Goal: Task Accomplishment & Management: Manage account settings

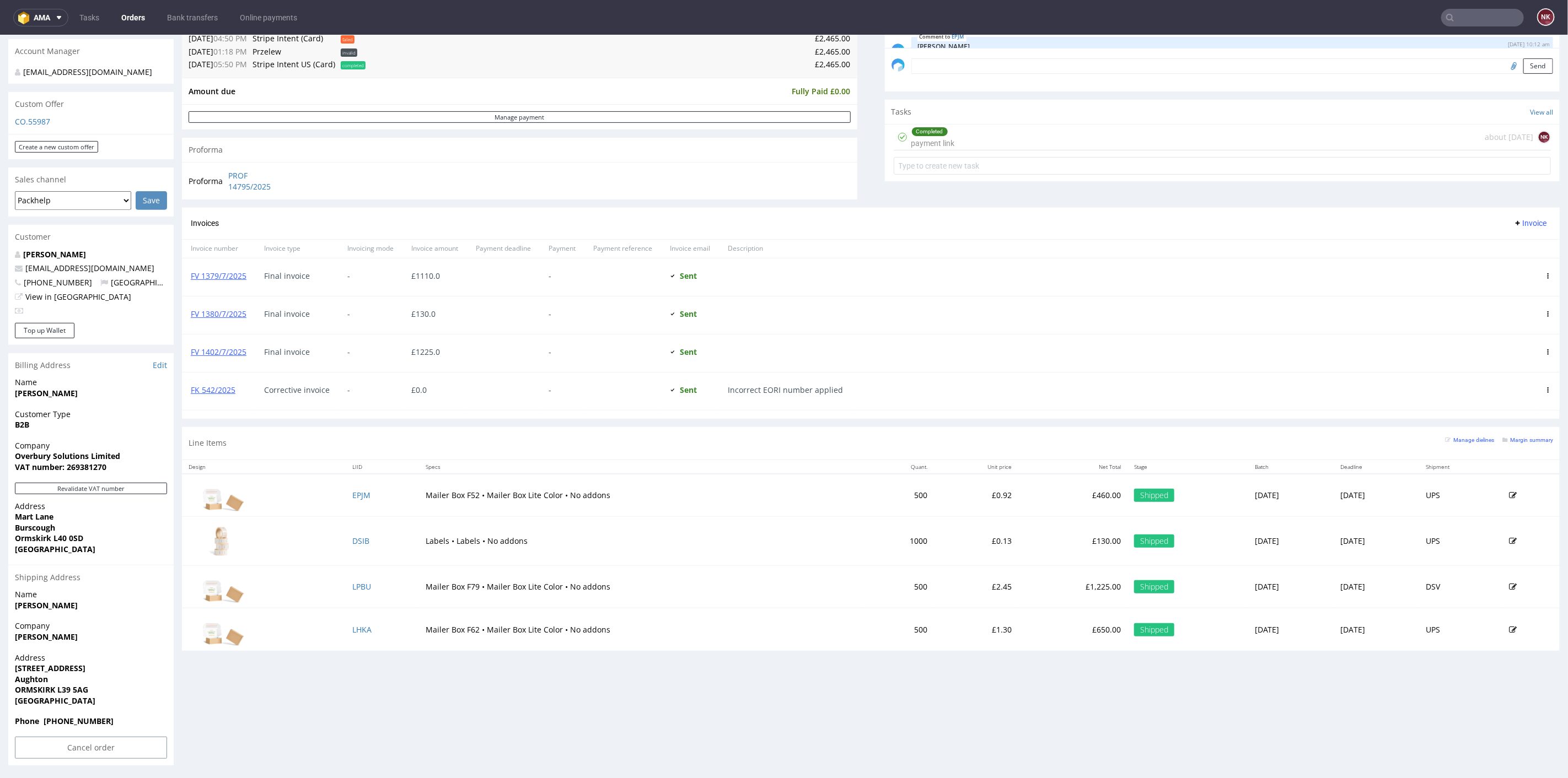
scroll to position [60, 0]
click at [176, 23] on link "Bank transfers" at bounding box center [192, 18] width 64 height 18
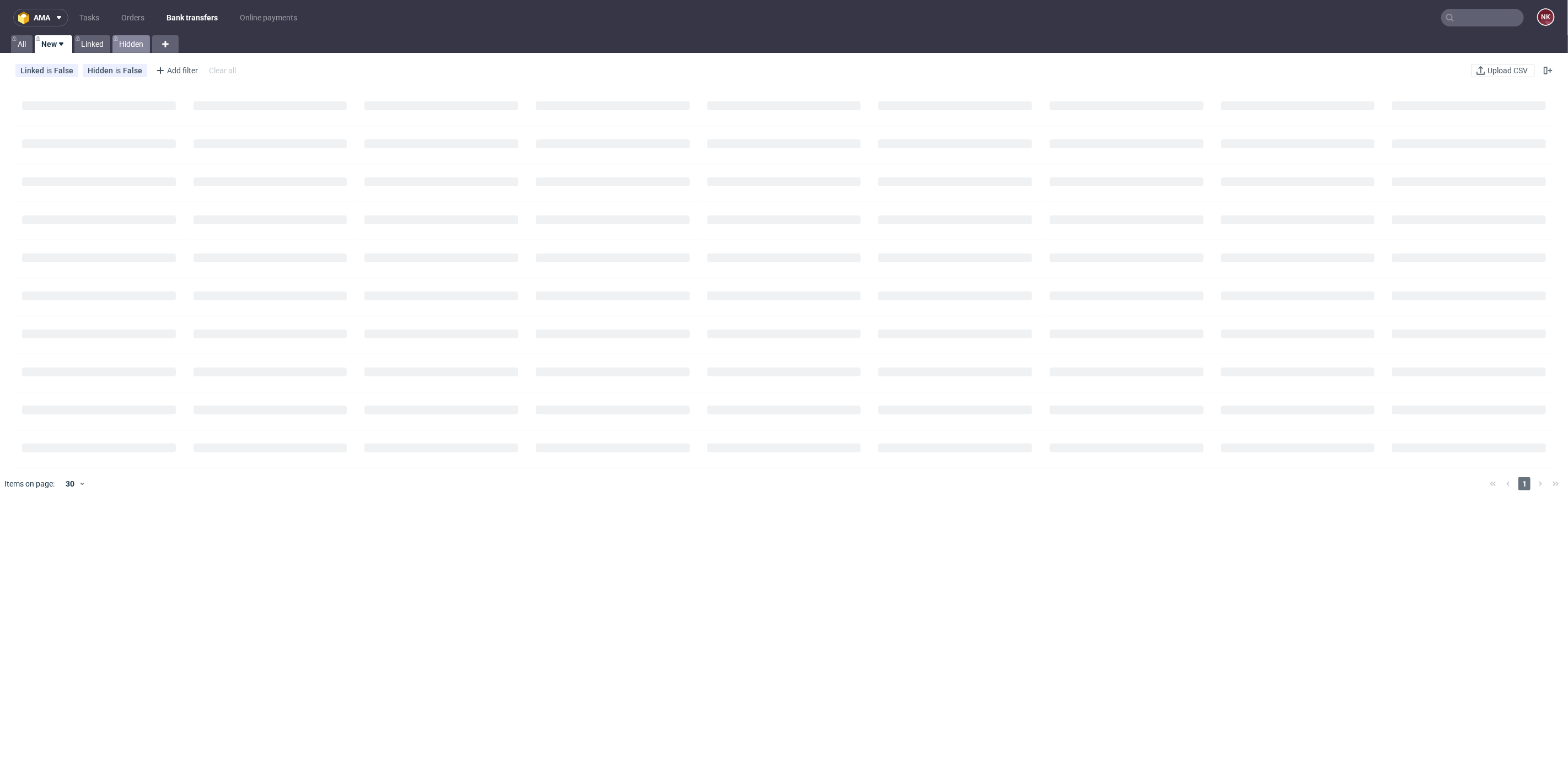
click at [141, 39] on link "Hidden" at bounding box center [131, 44] width 37 height 18
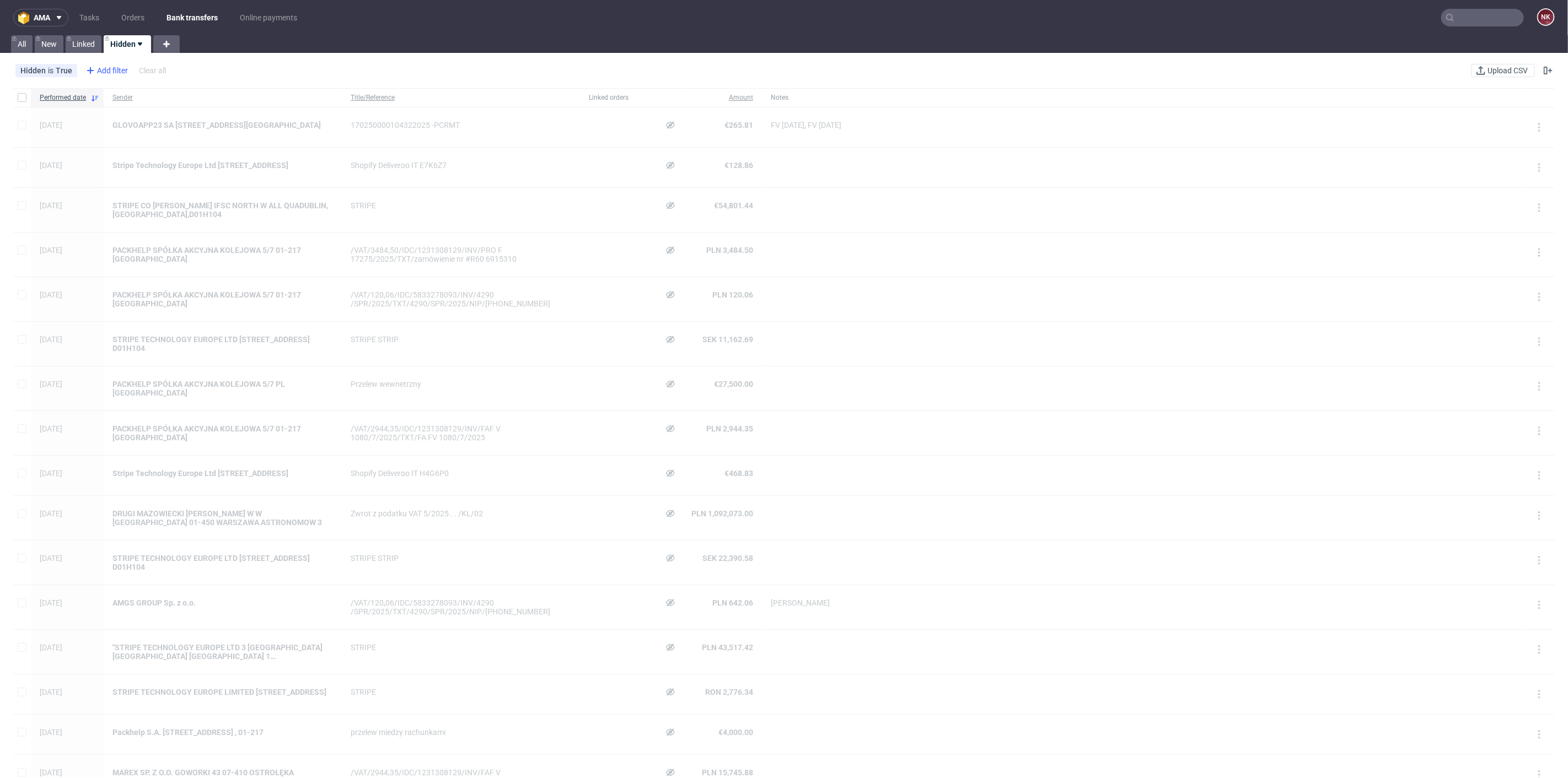
click at [114, 70] on div "Add filter" at bounding box center [106, 70] width 48 height 18
click at [124, 195] on div "Sender" at bounding box center [150, 197] width 133 height 15
click at [167, 124] on input "text" at bounding box center [150, 120] width 133 height 18
type input "[PERSON_NAME]"
click at [208, 145] on span "Save" at bounding box center [203, 147] width 17 height 8
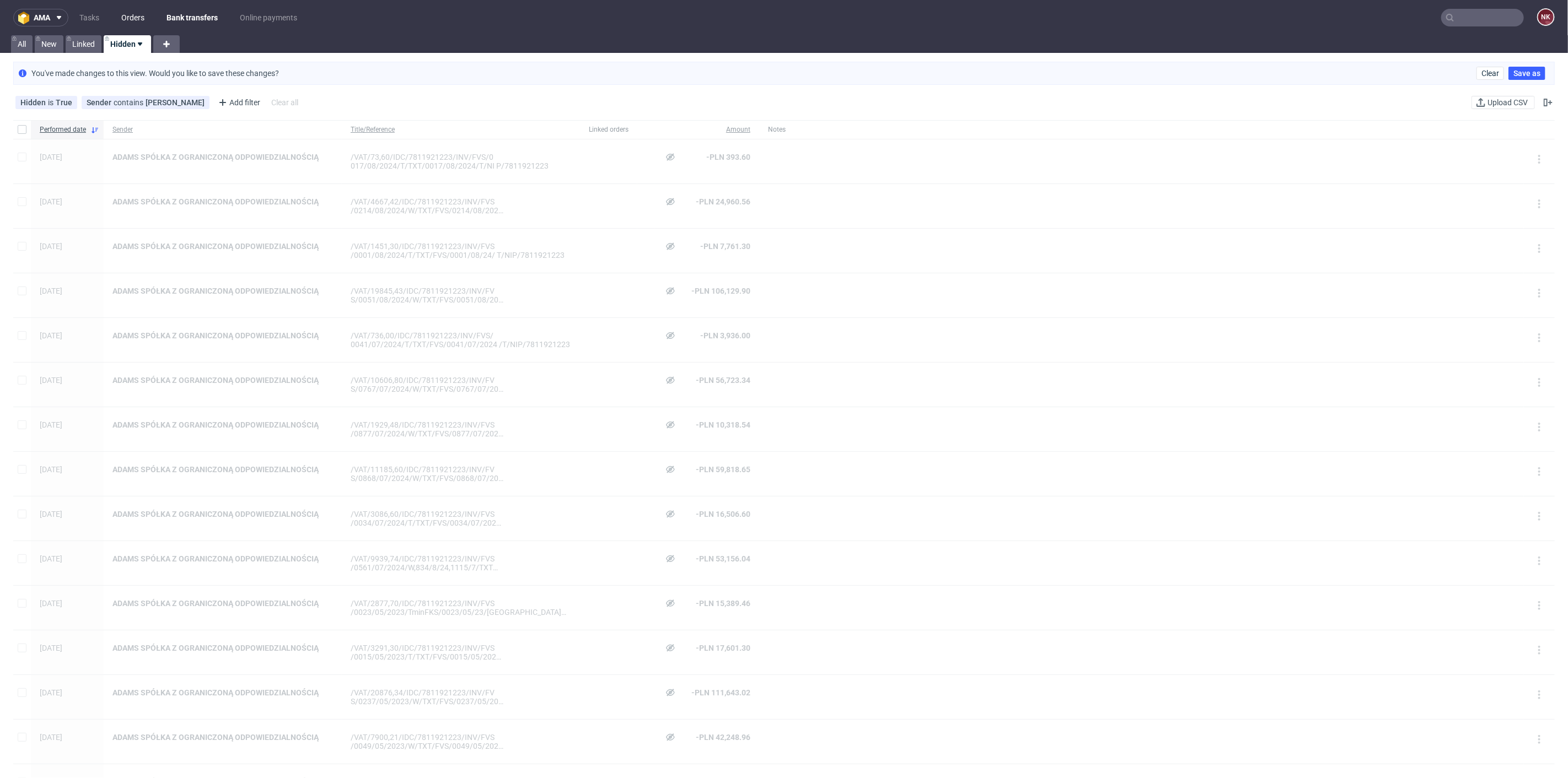
click at [121, 18] on link "Orders" at bounding box center [133, 18] width 36 height 18
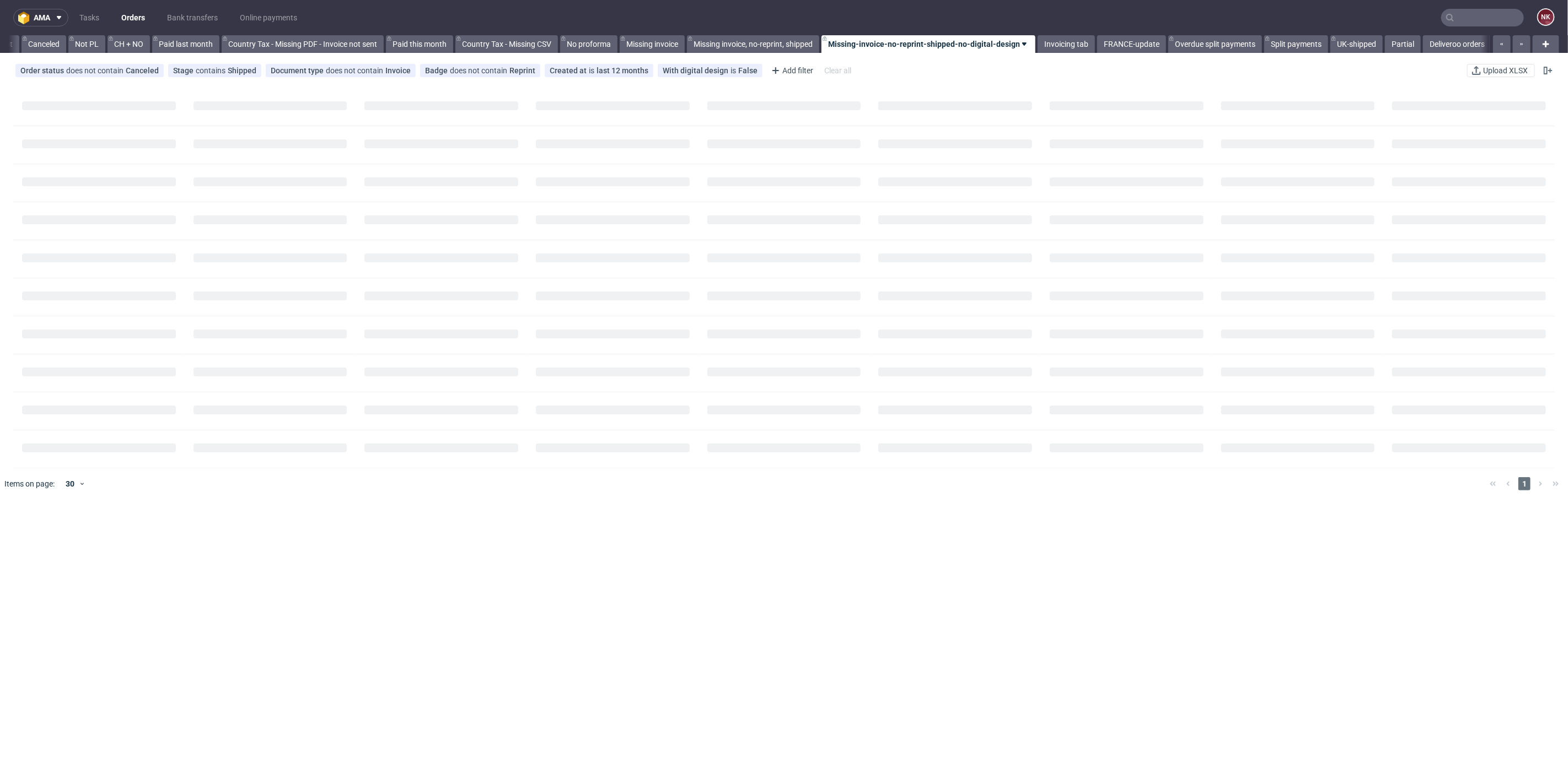
scroll to position [0, 1069]
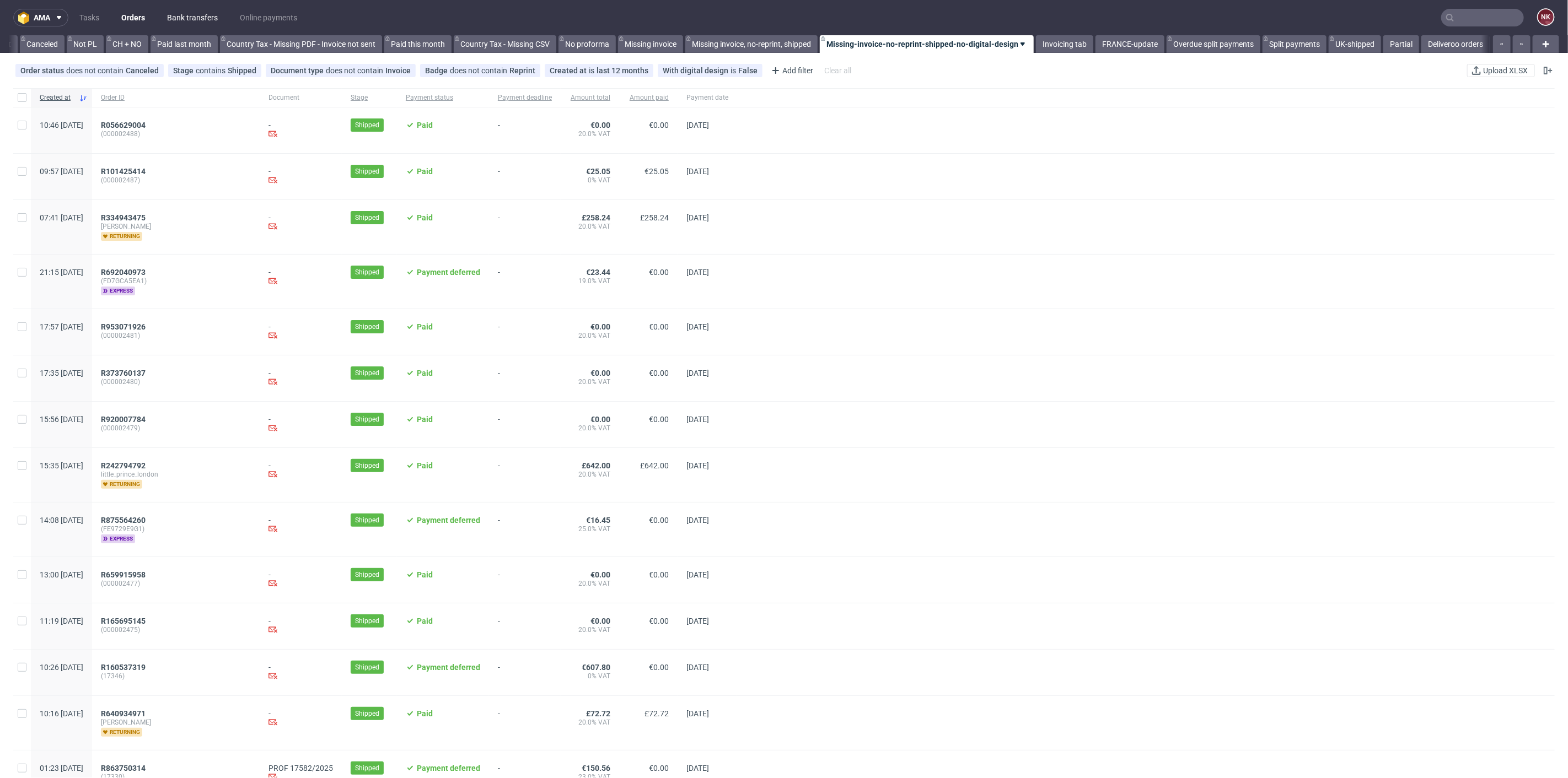
click at [183, 21] on link "Bank transfers" at bounding box center [192, 18] width 64 height 18
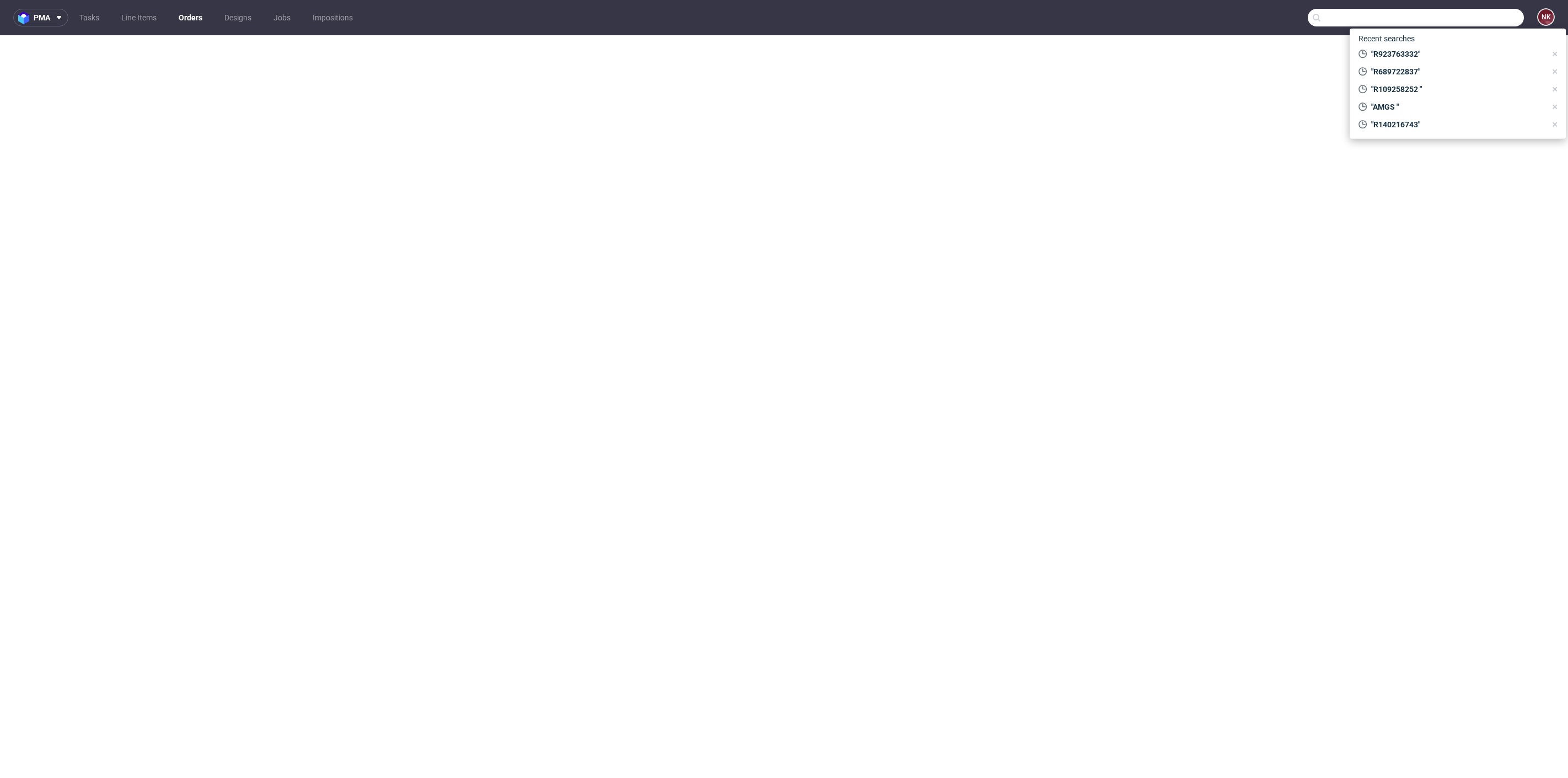
click at [1473, 19] on input "text" at bounding box center [1415, 18] width 216 height 18
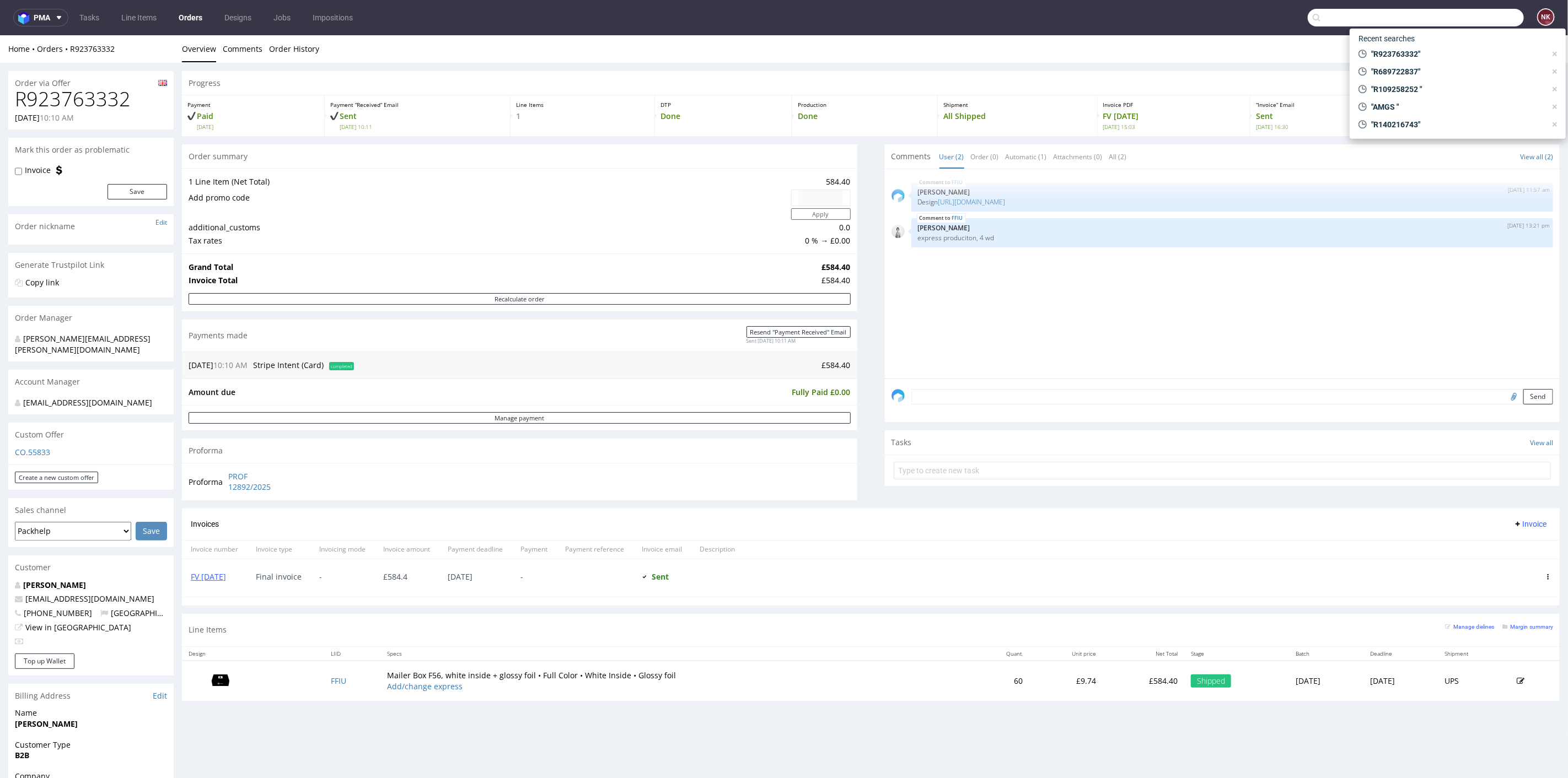
scroll to position [129, 0]
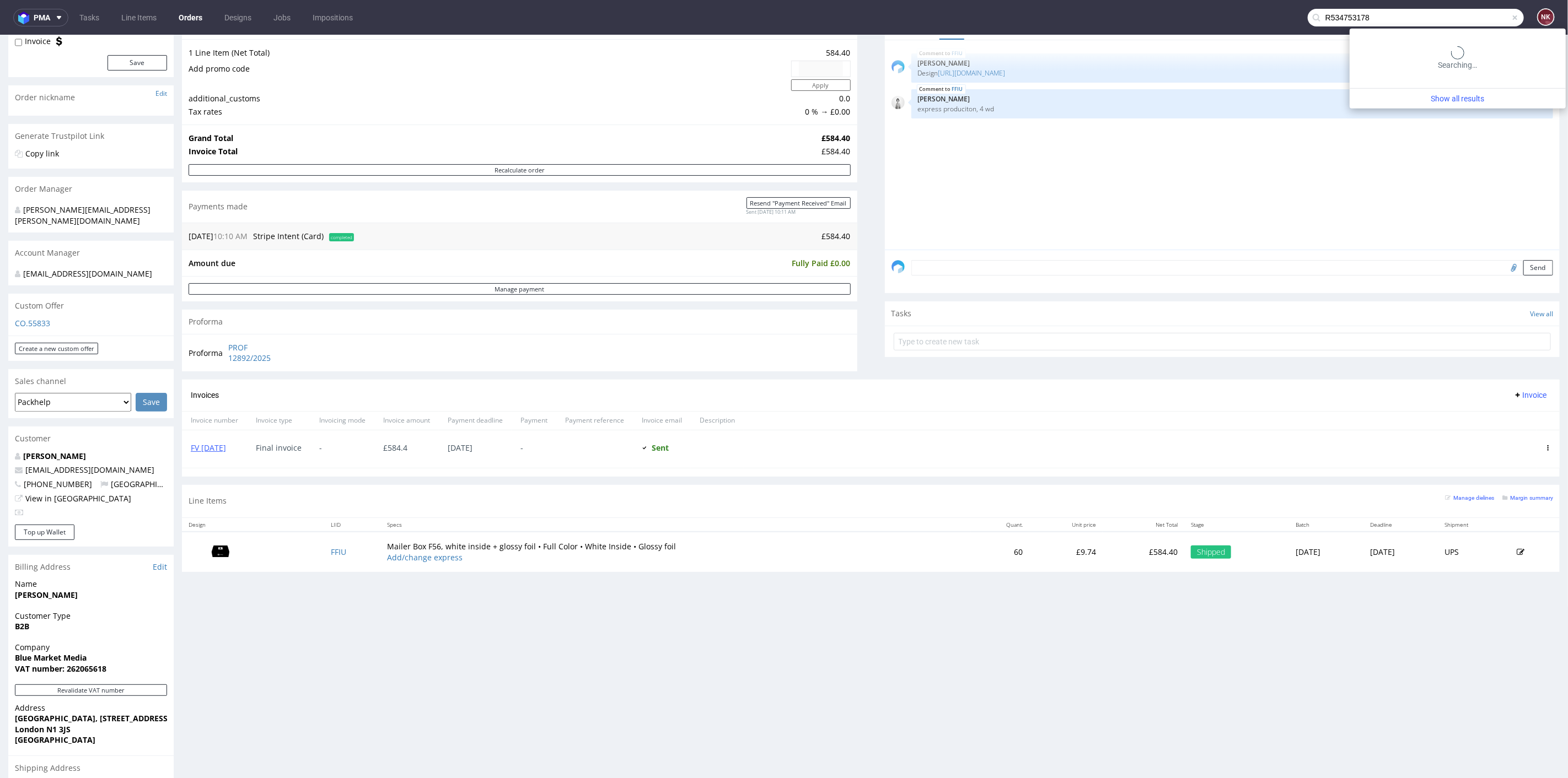
type input "R534753178"
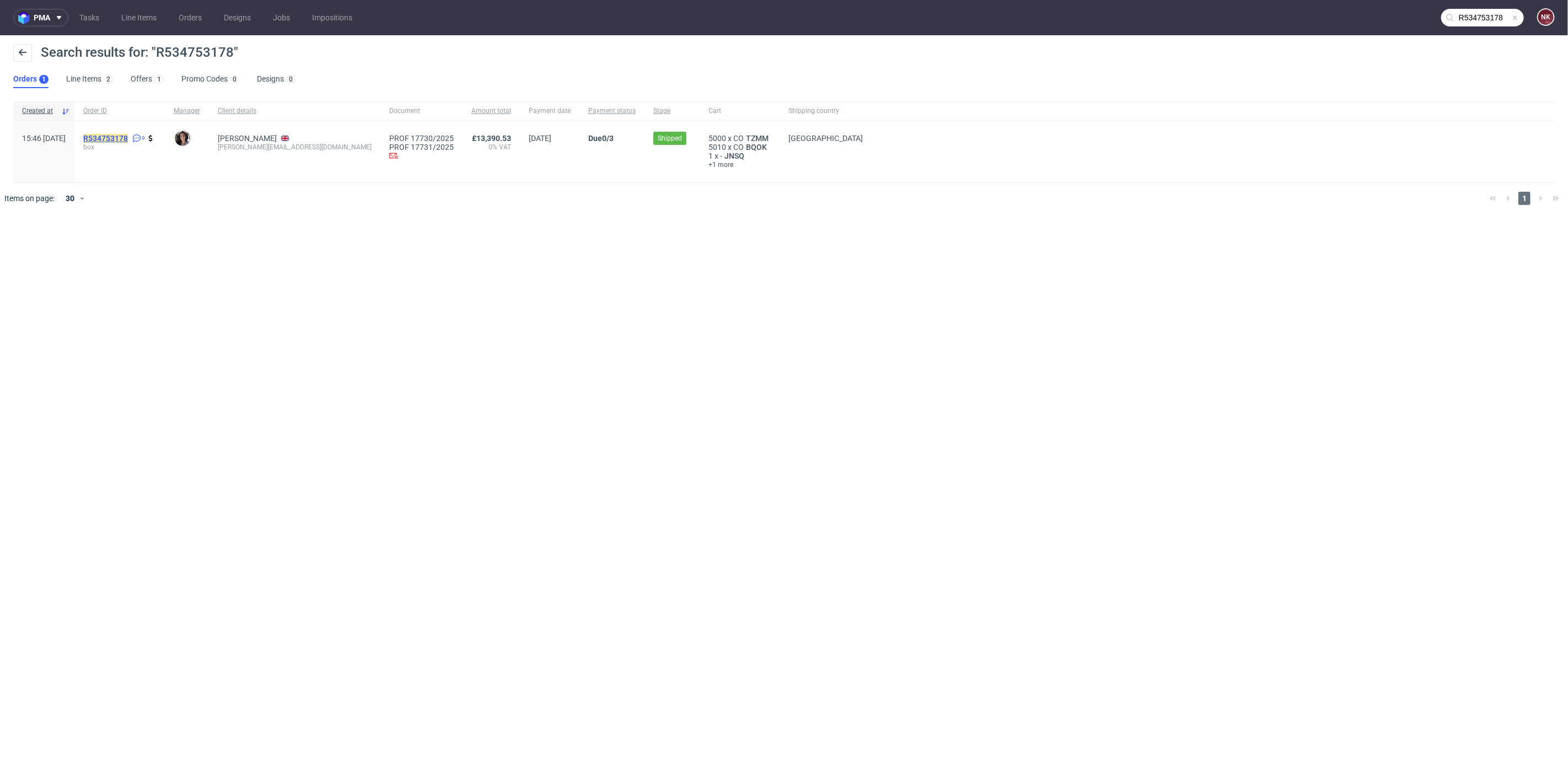
click at [128, 138] on mark "R534753178" at bounding box center [105, 138] width 44 height 9
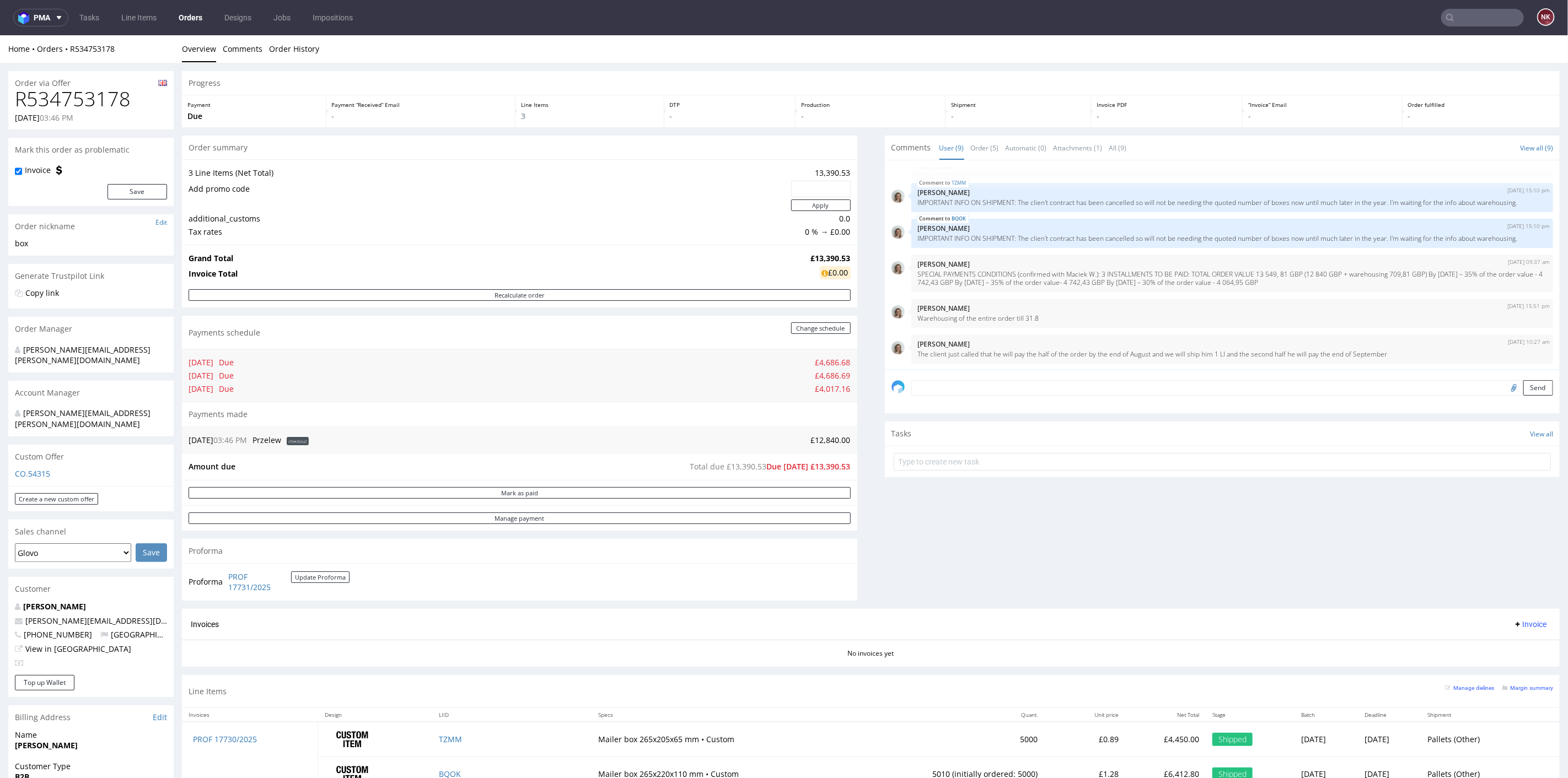
scroll to position [122, 0]
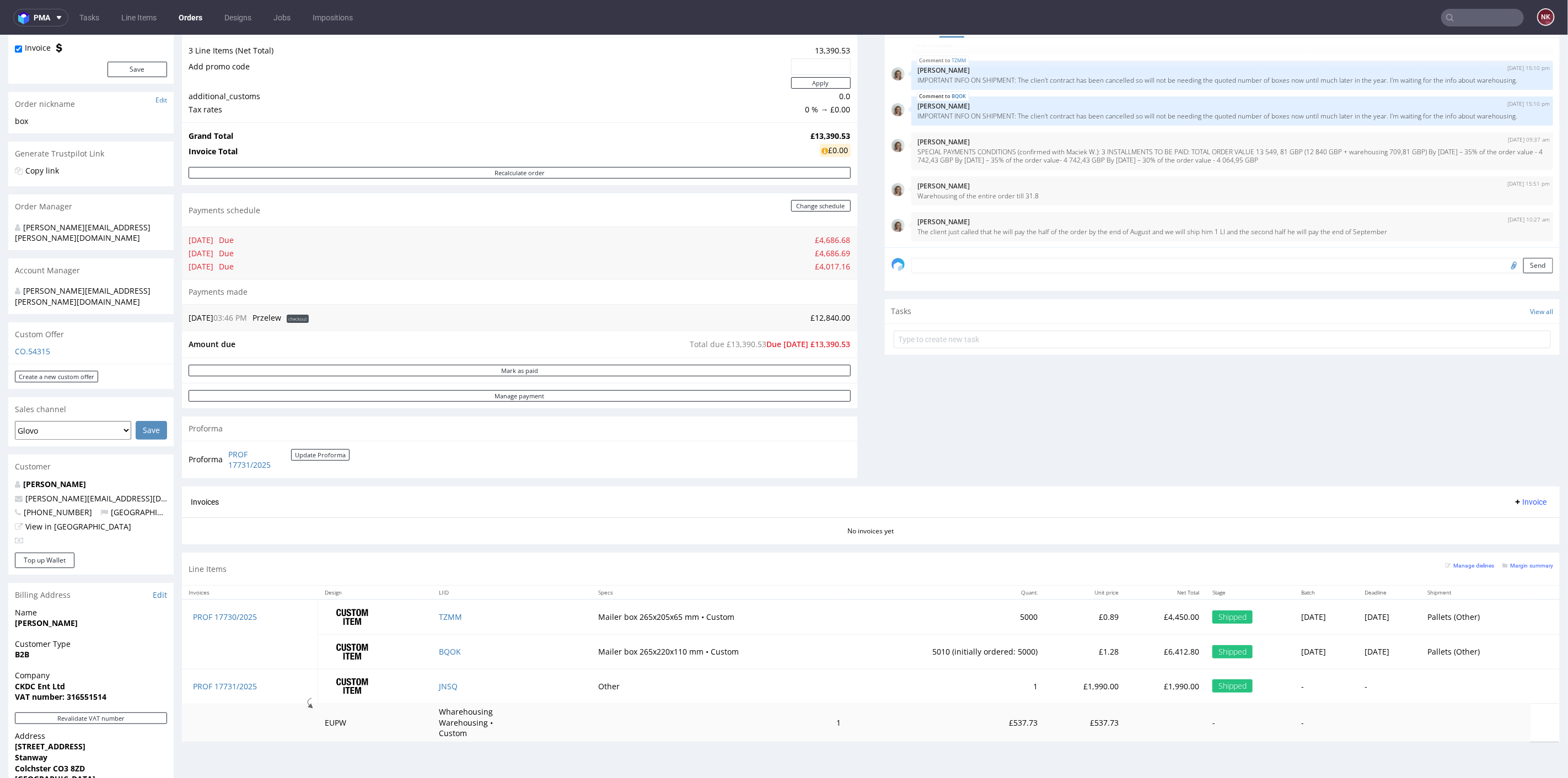
click at [1461, 19] on input "text" at bounding box center [1482, 18] width 82 height 18
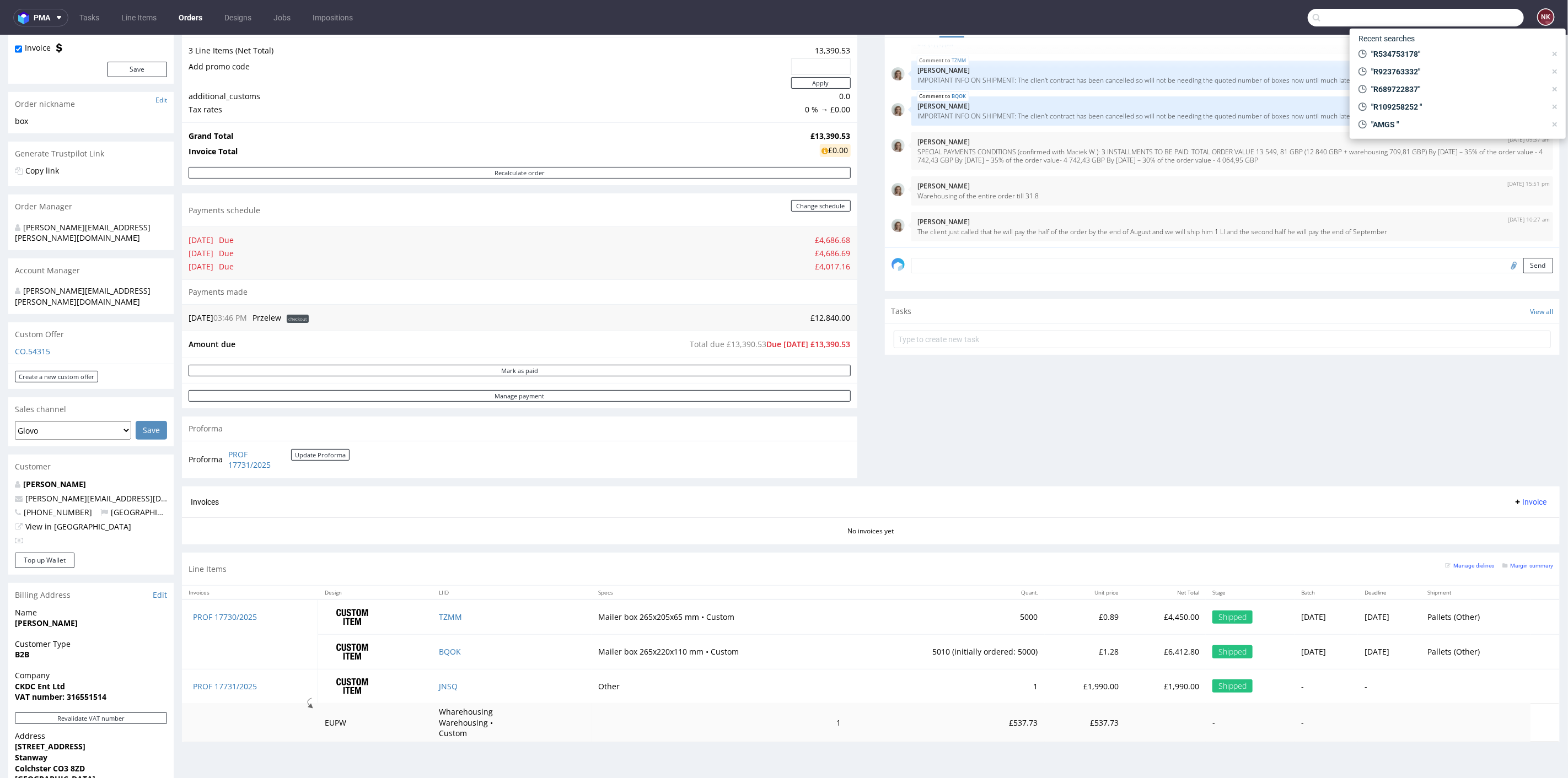
paste input "R028609249"
type input "R028609249"
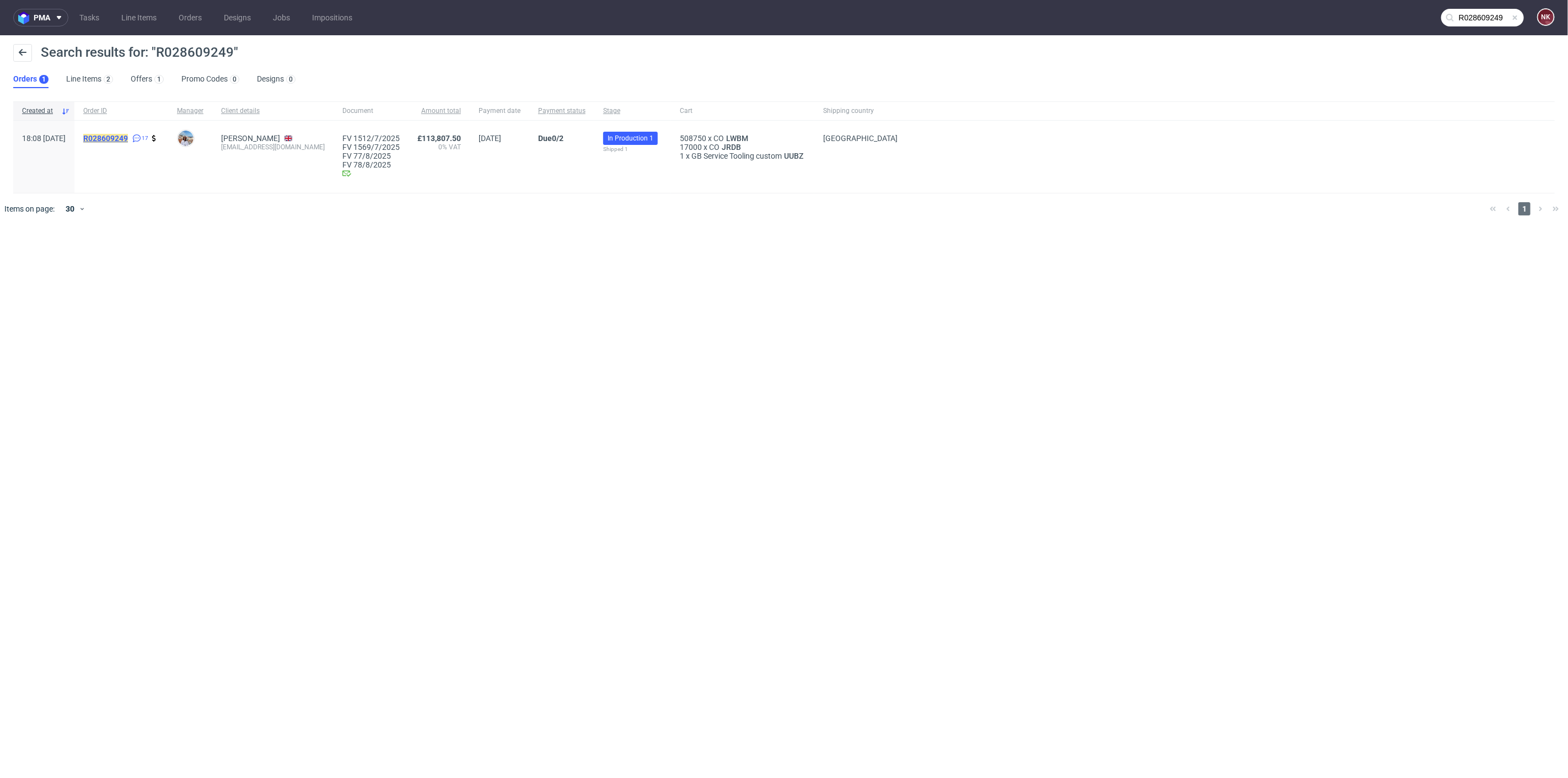
click at [128, 137] on mark "R028609249" at bounding box center [105, 138] width 44 height 9
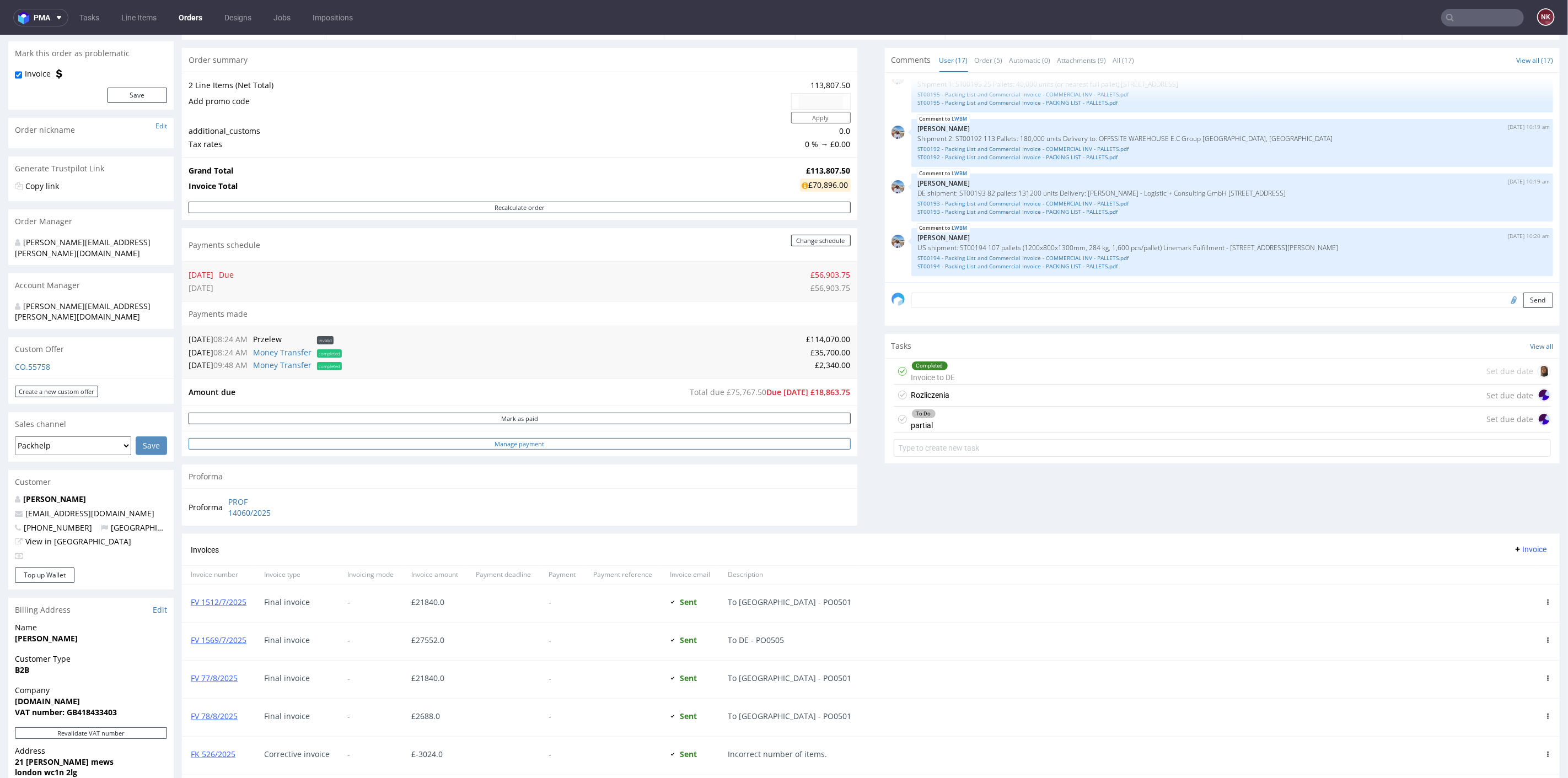
scroll to position [183, 0]
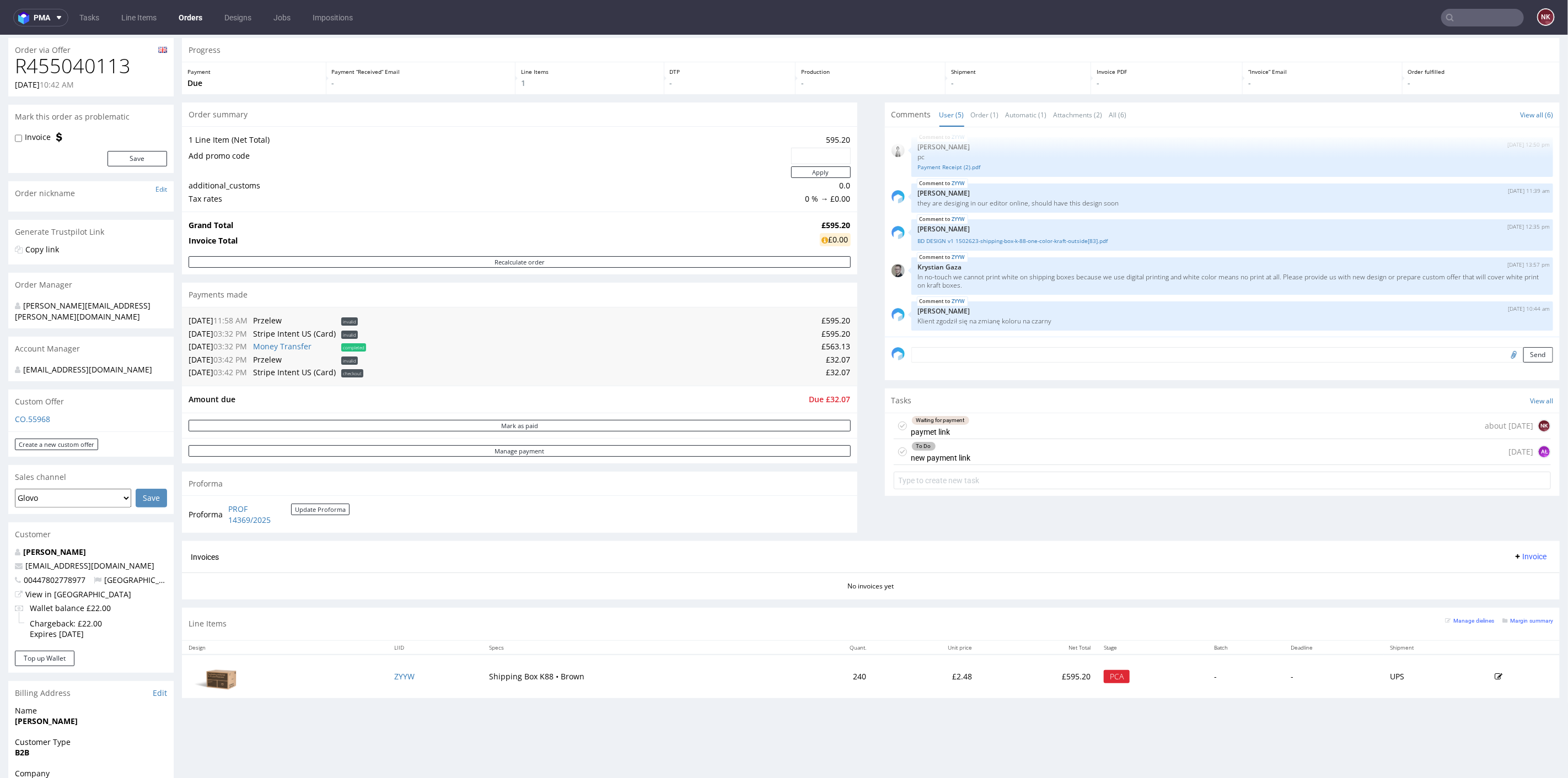
scroll to position [61, 0]
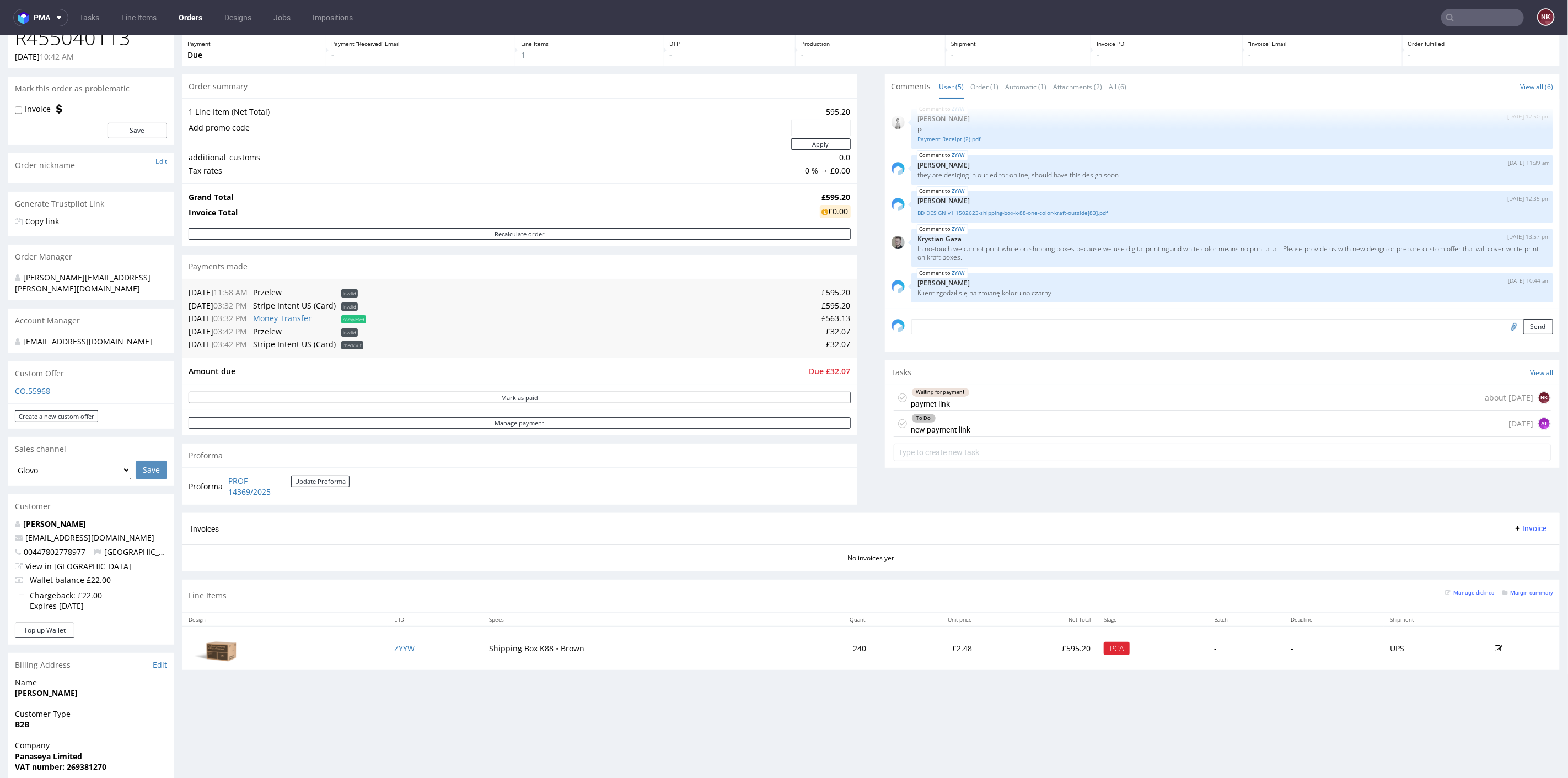
click at [980, 423] on div "To Do new payment link 20 days ago AŁ" at bounding box center [1223, 423] width 658 height 26
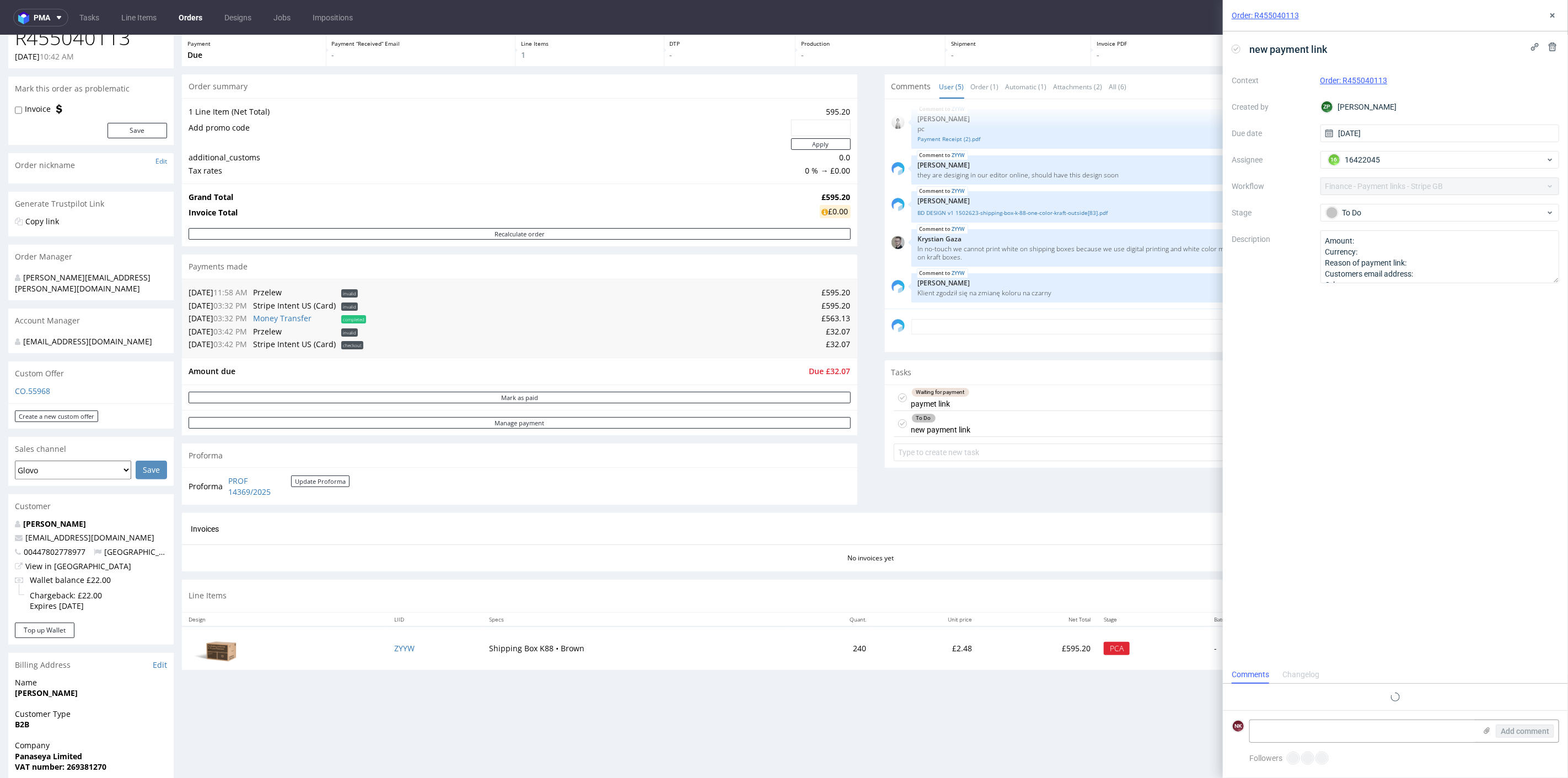
scroll to position [9, 0]
click at [996, 393] on div "Waiting for payment paymet link about 2 months ago NK" at bounding box center [1223, 397] width 658 height 26
click at [1555, 20] on button at bounding box center [1553, 15] width 13 height 13
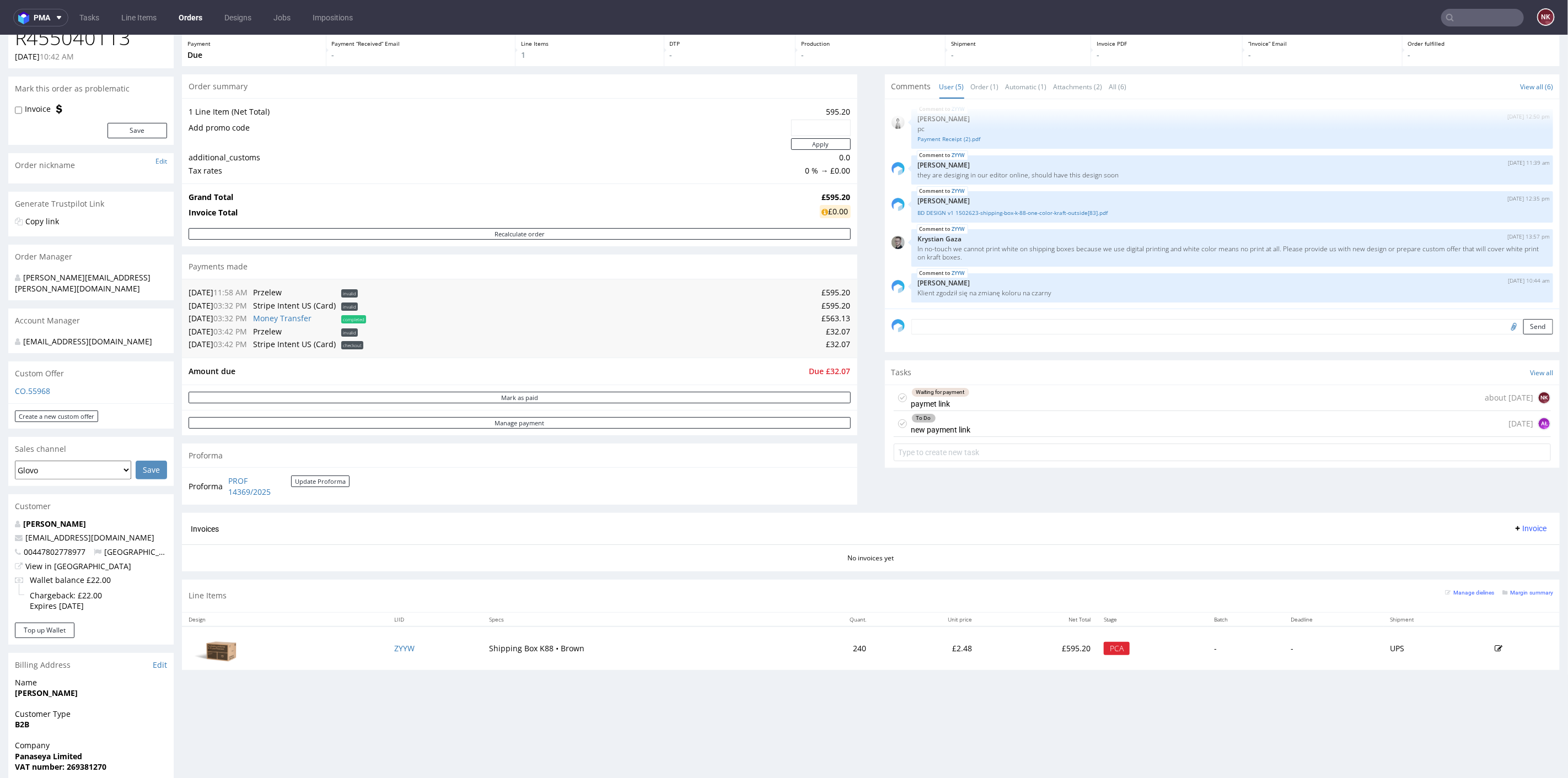
click at [1025, 430] on div "To Do new payment link 20 days ago AŁ" at bounding box center [1223, 423] width 658 height 26
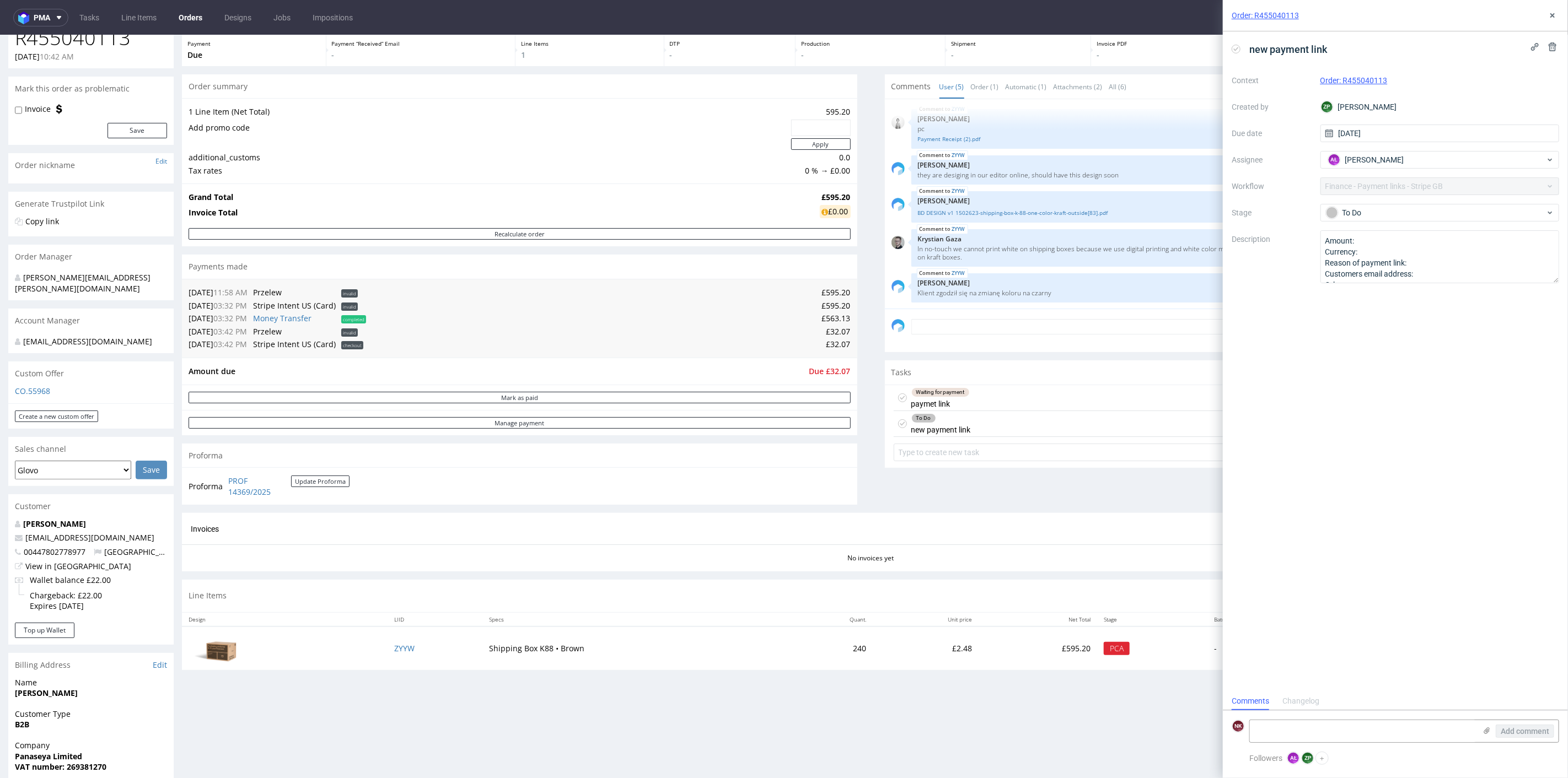
scroll to position [9, 0]
click at [1438, 263] on textarea "Amount: Currency: Reason of payment link: Customers email address: Other:" at bounding box center [1440, 256] width 239 height 53
click at [1435, 271] on textarea "Amount: Currency: Reason of payment link: Customers email address: Other:" at bounding box center [1440, 256] width 239 height 53
paste textarea "jd@svantestudio.com"
type textarea "Amount: Currency: Reason of payment link: Customers email address: jd@svantestu…"
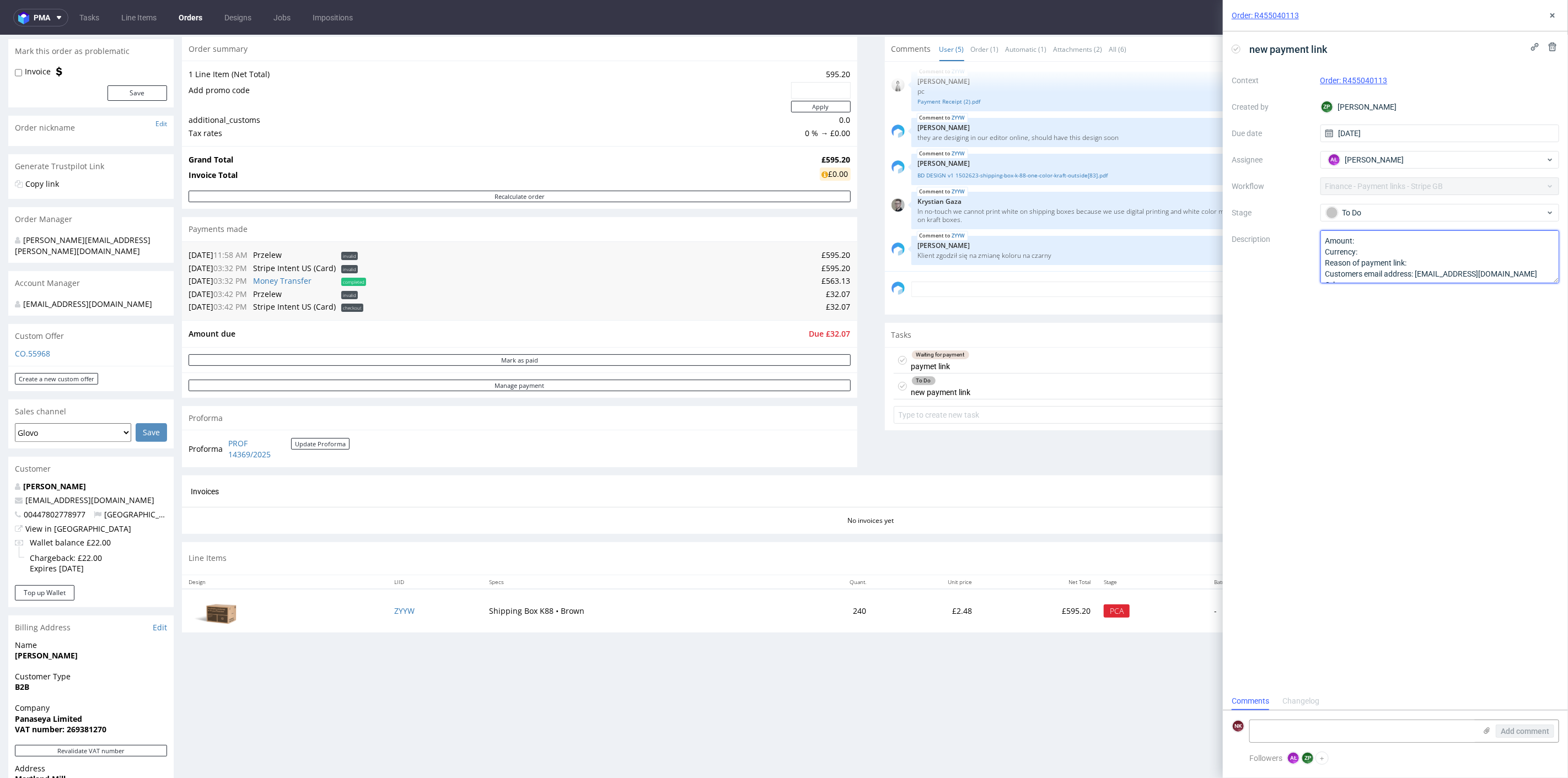
scroll to position [61, 0]
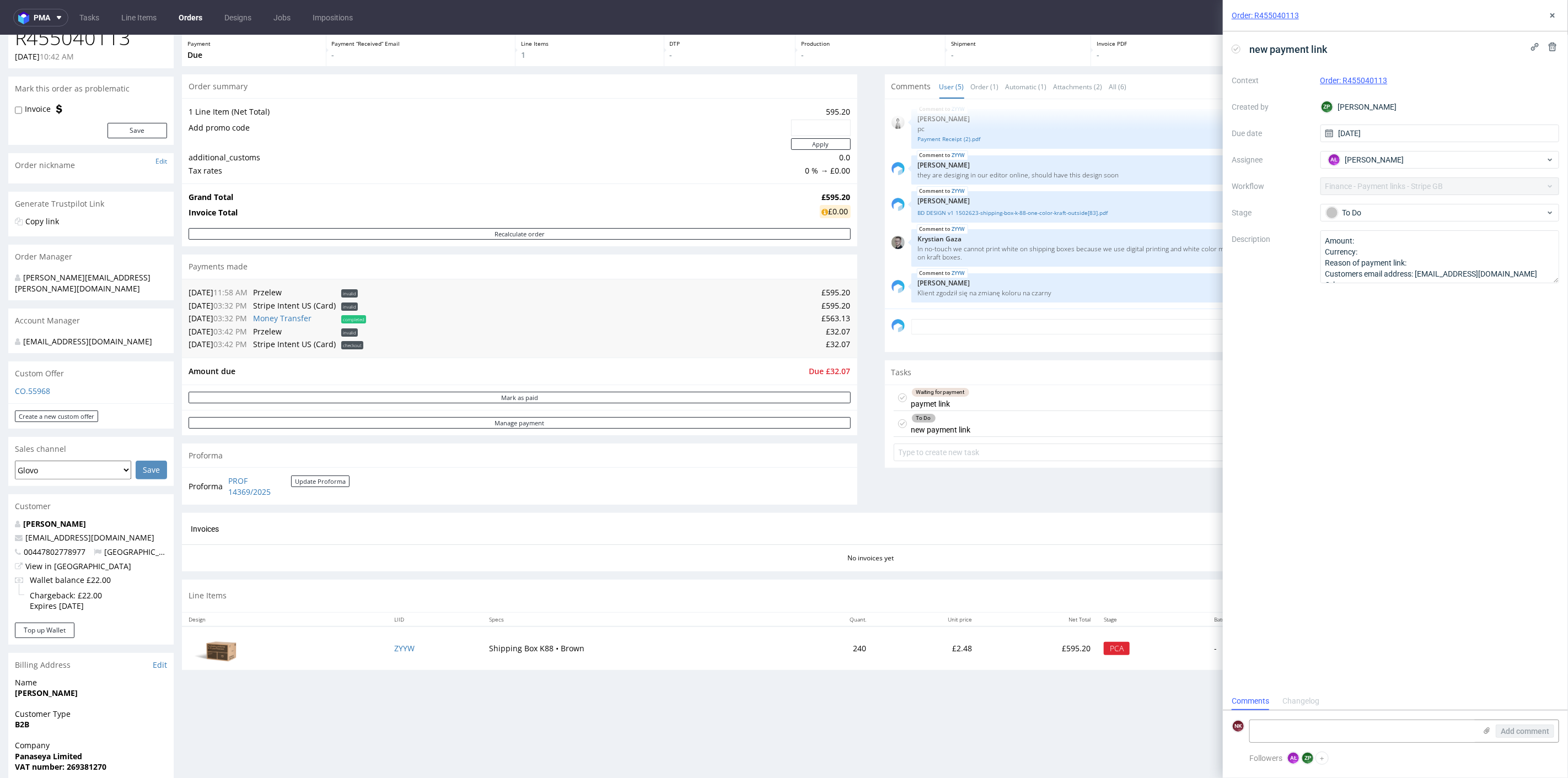
click at [834, 372] on span "Due £32.07" at bounding box center [829, 370] width 41 height 11
click at [75, 40] on h1 "R455040113" at bounding box center [91, 37] width 152 height 22
copy h1 "R455040113"
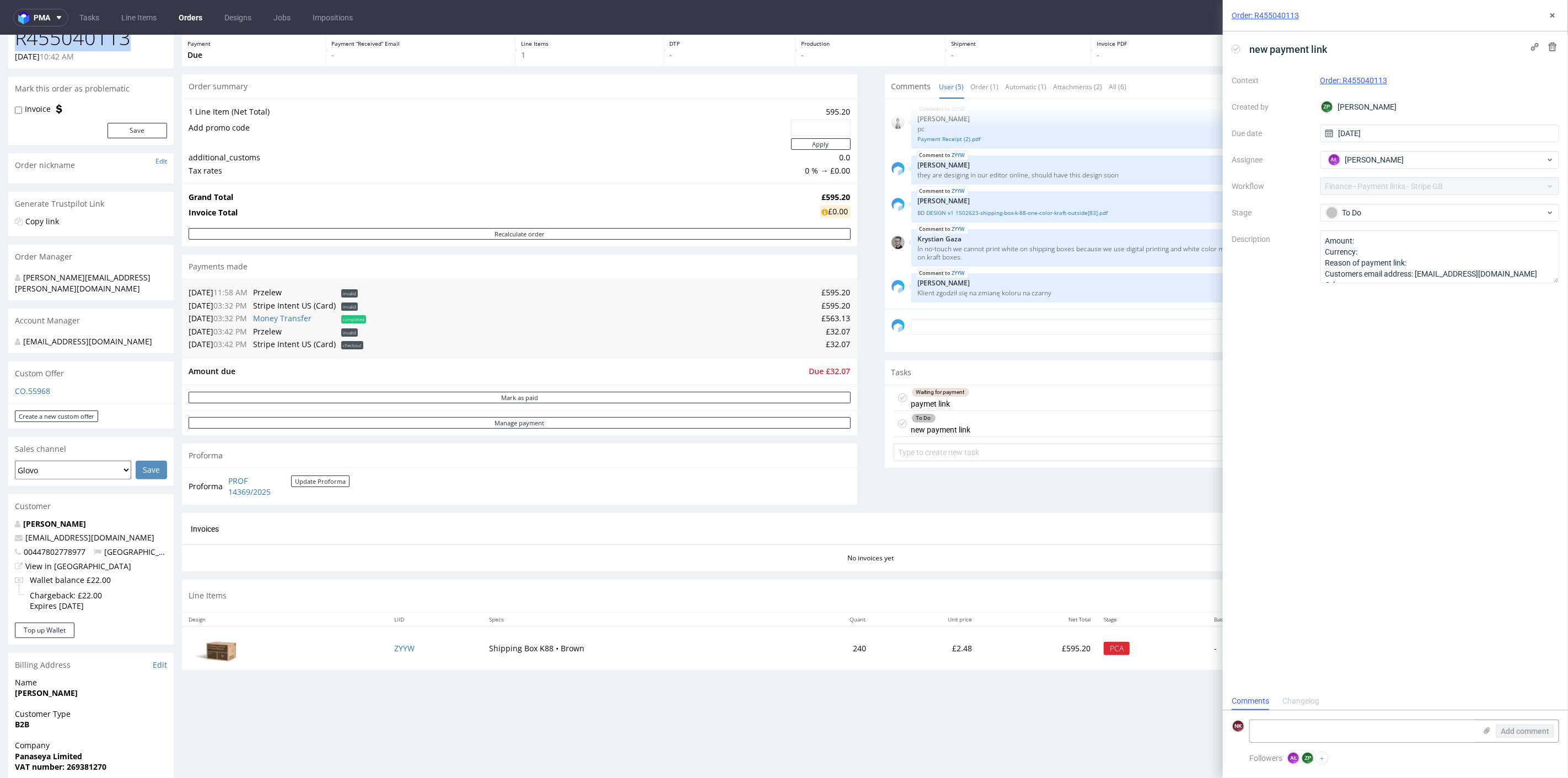
click at [113, 43] on h1 "R455040113" at bounding box center [91, 37] width 152 height 22
click at [1418, 217] on div "To Do" at bounding box center [1436, 212] width 220 height 12
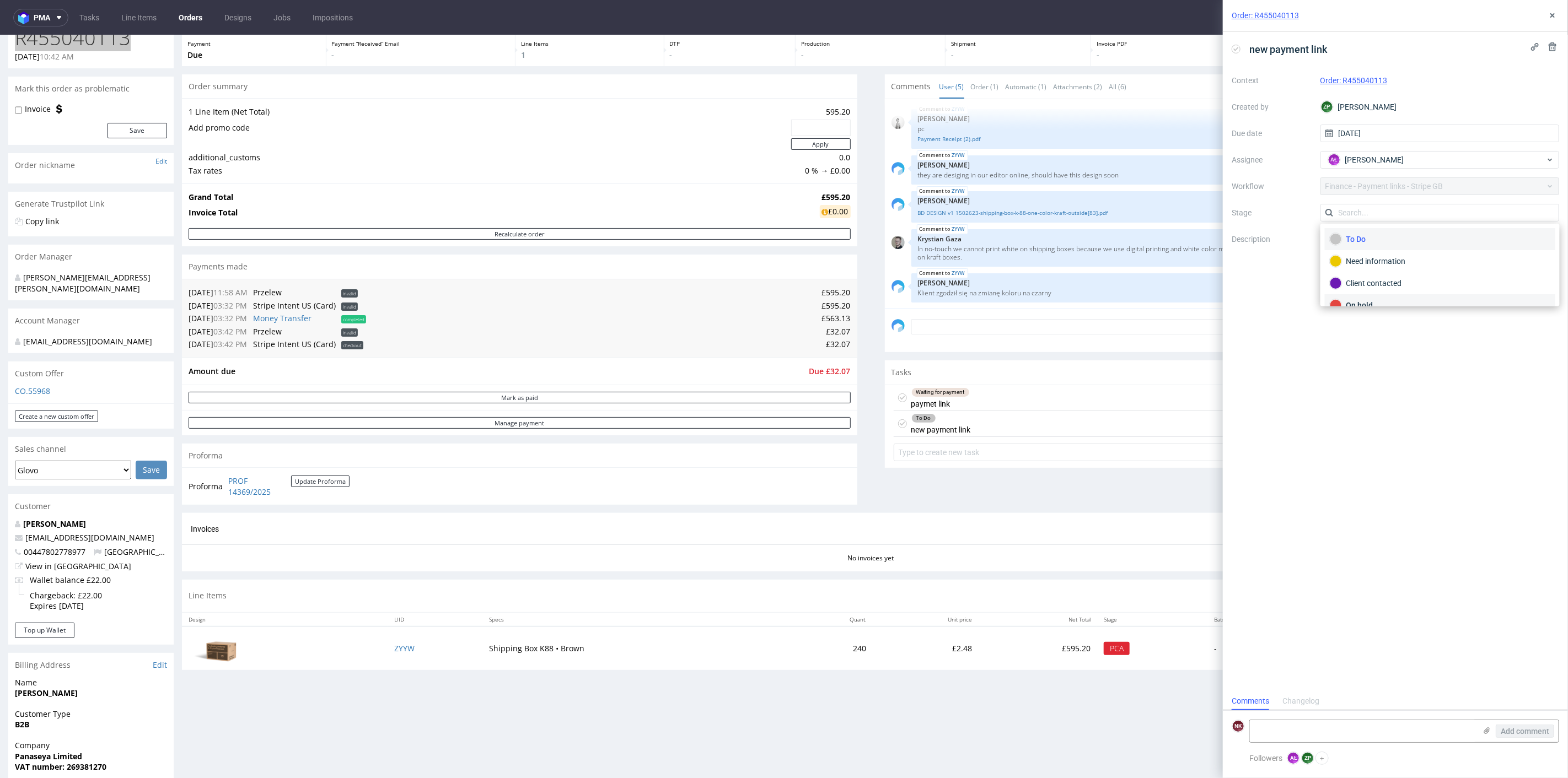
scroll to position [78, 0]
click at [1396, 249] on div "Waiting for payment" at bounding box center [1439, 249] width 221 height 12
click at [1373, 730] on textarea at bounding box center [1364, 731] width 226 height 22
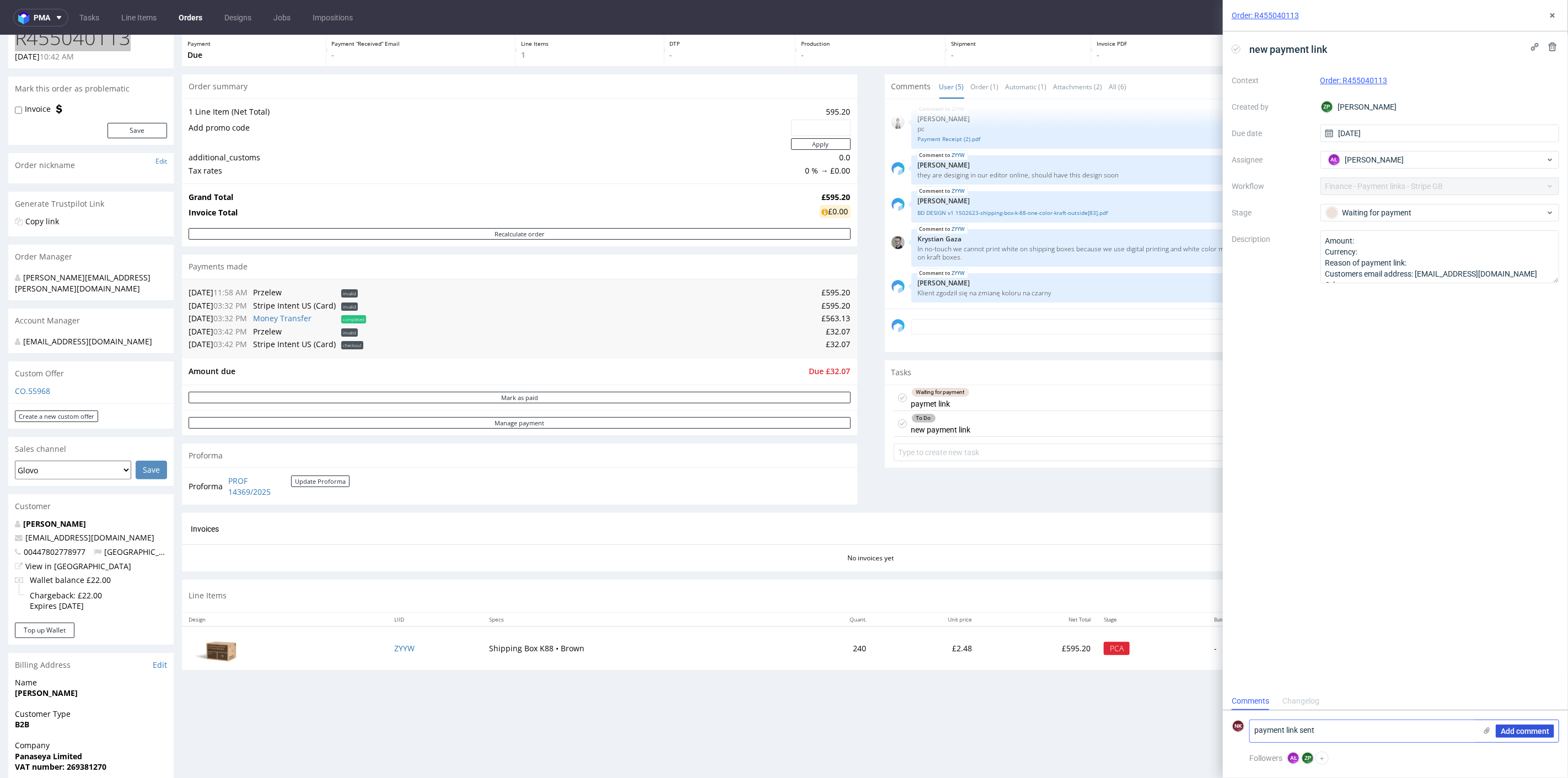
type textarea "payment link sent"
click at [1524, 733] on span "Add comment" at bounding box center [1525, 731] width 48 height 8
click at [1557, 15] on button at bounding box center [1553, 15] width 13 height 13
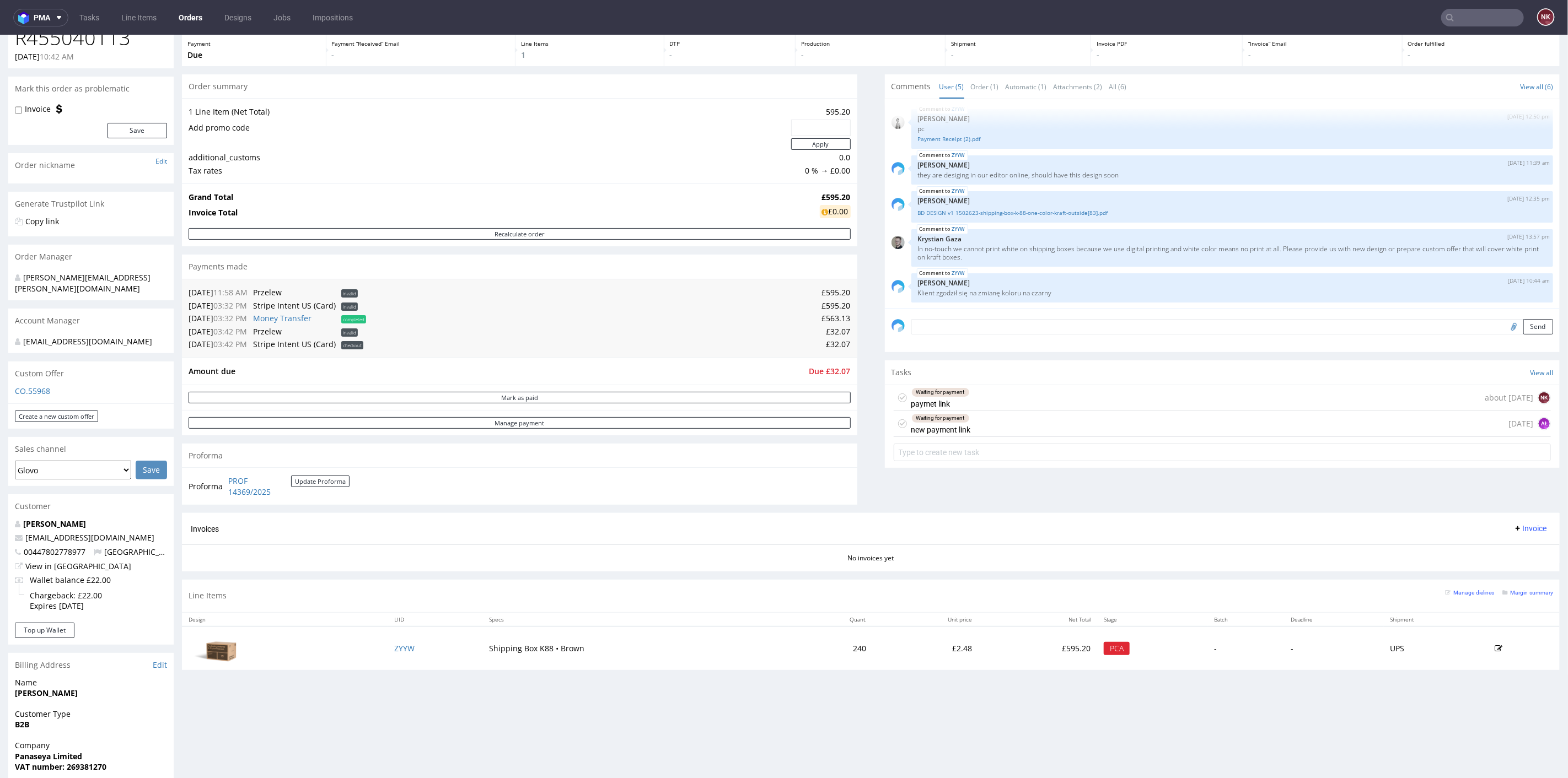
click at [1004, 395] on div "Waiting for payment paymet link about 2 months ago NK" at bounding box center [1223, 397] width 658 height 26
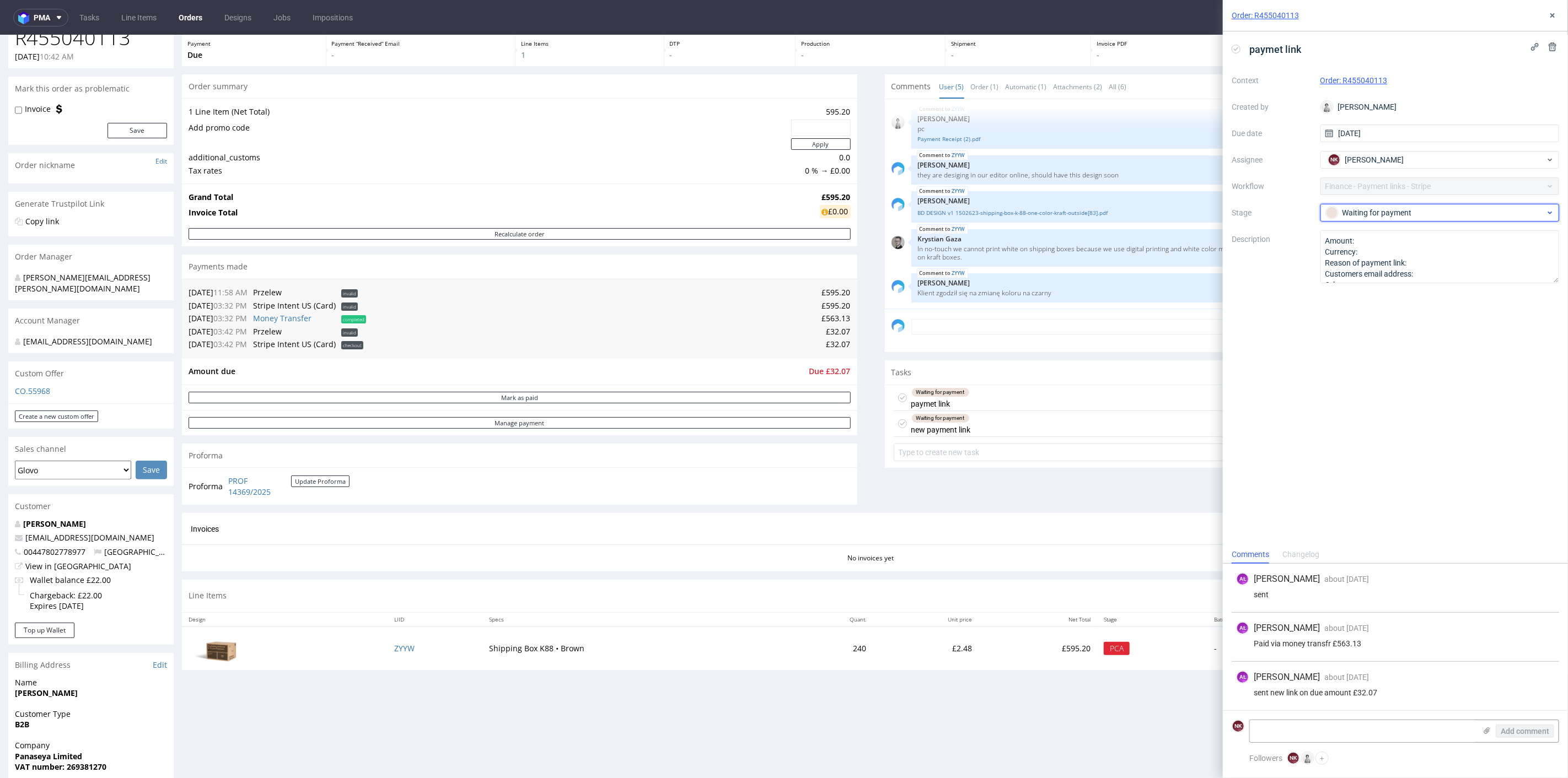
click at [1383, 215] on div "Waiting for payment" at bounding box center [1436, 212] width 220 height 12
click at [1380, 294] on div "Rejected" at bounding box center [1439, 292] width 221 height 12
click at [1360, 731] on textarea at bounding box center [1364, 731] width 226 height 22
type textarea "New link sent"
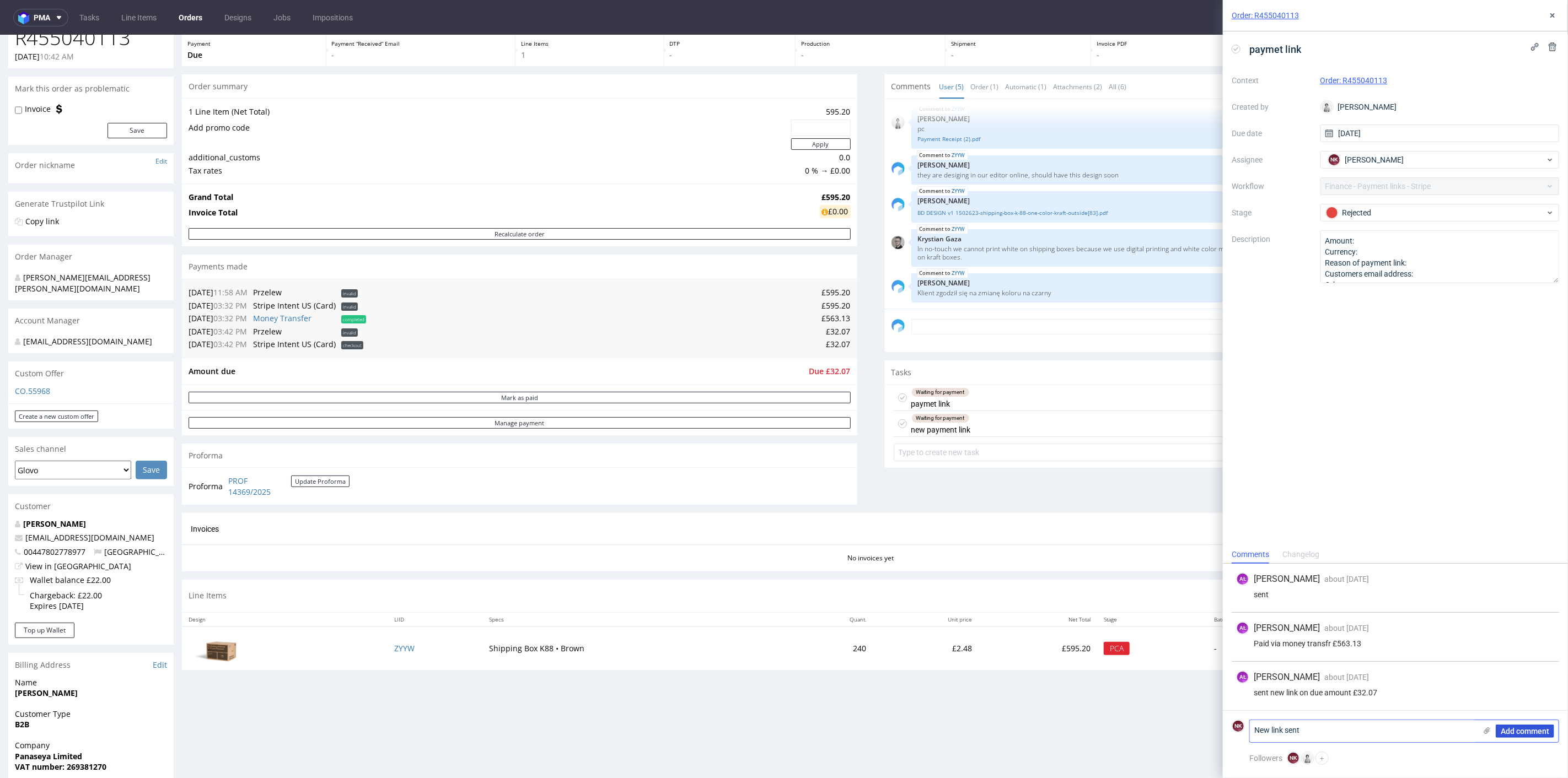
click at [1511, 728] on span "Add comment" at bounding box center [1525, 731] width 48 height 8
click at [1555, 15] on icon at bounding box center [1553, 15] width 9 height 9
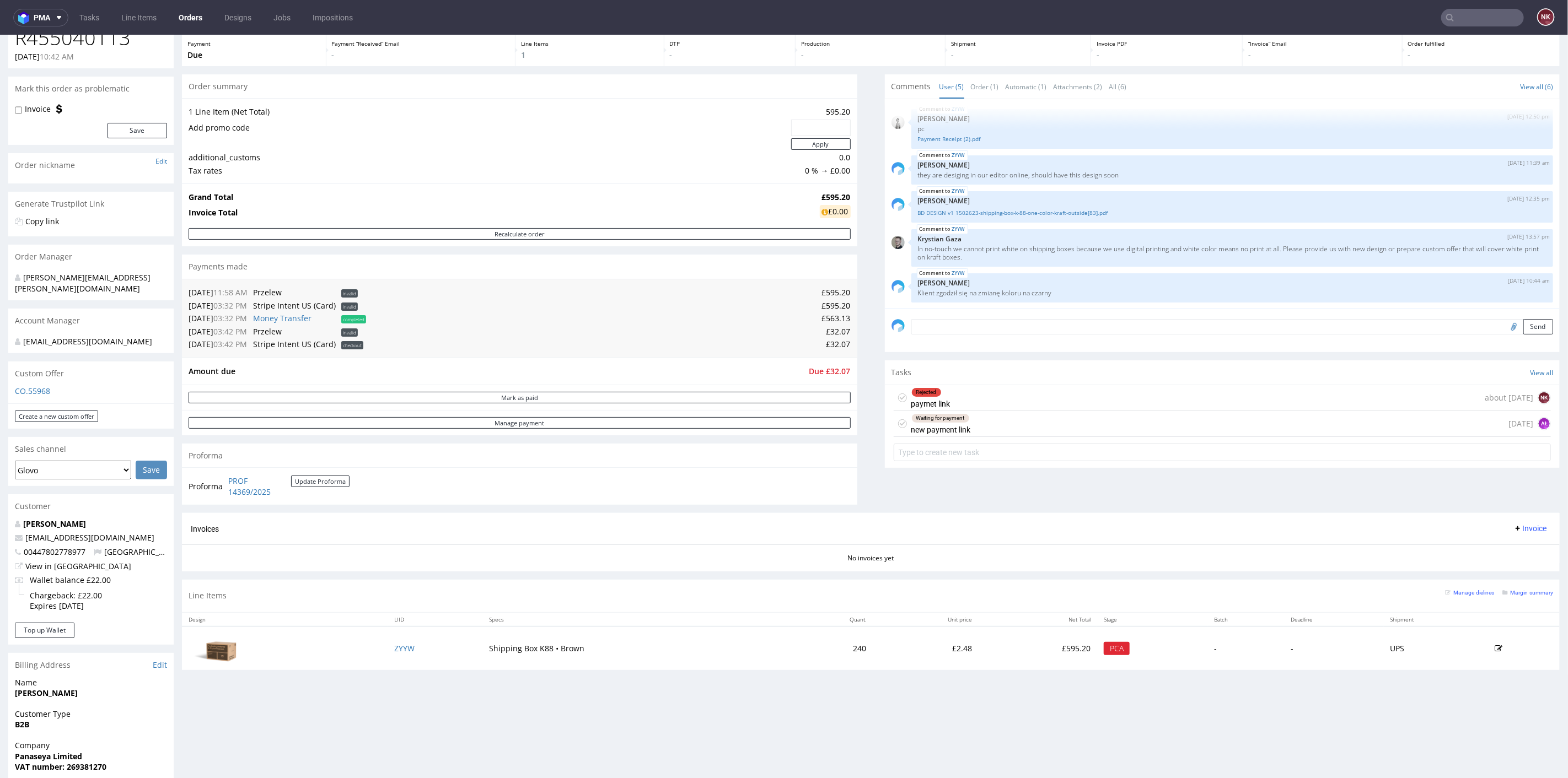
click at [1030, 527] on div "Invoices Invoice" at bounding box center [870, 528] width 1360 height 14
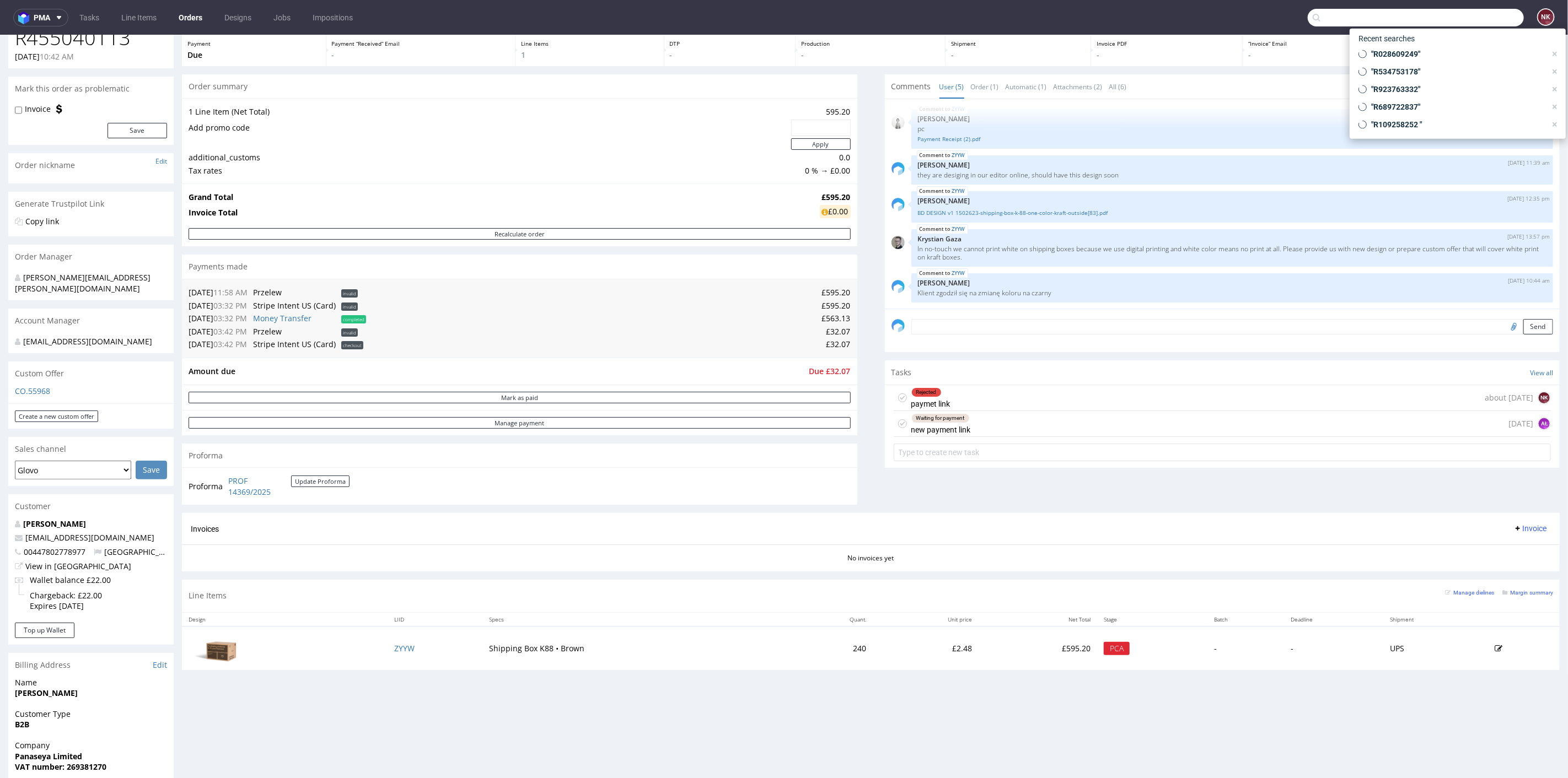
click at [1461, 15] on input "text" at bounding box center [1415, 18] width 216 height 18
paste input "R923763332"
type input "R923763332"
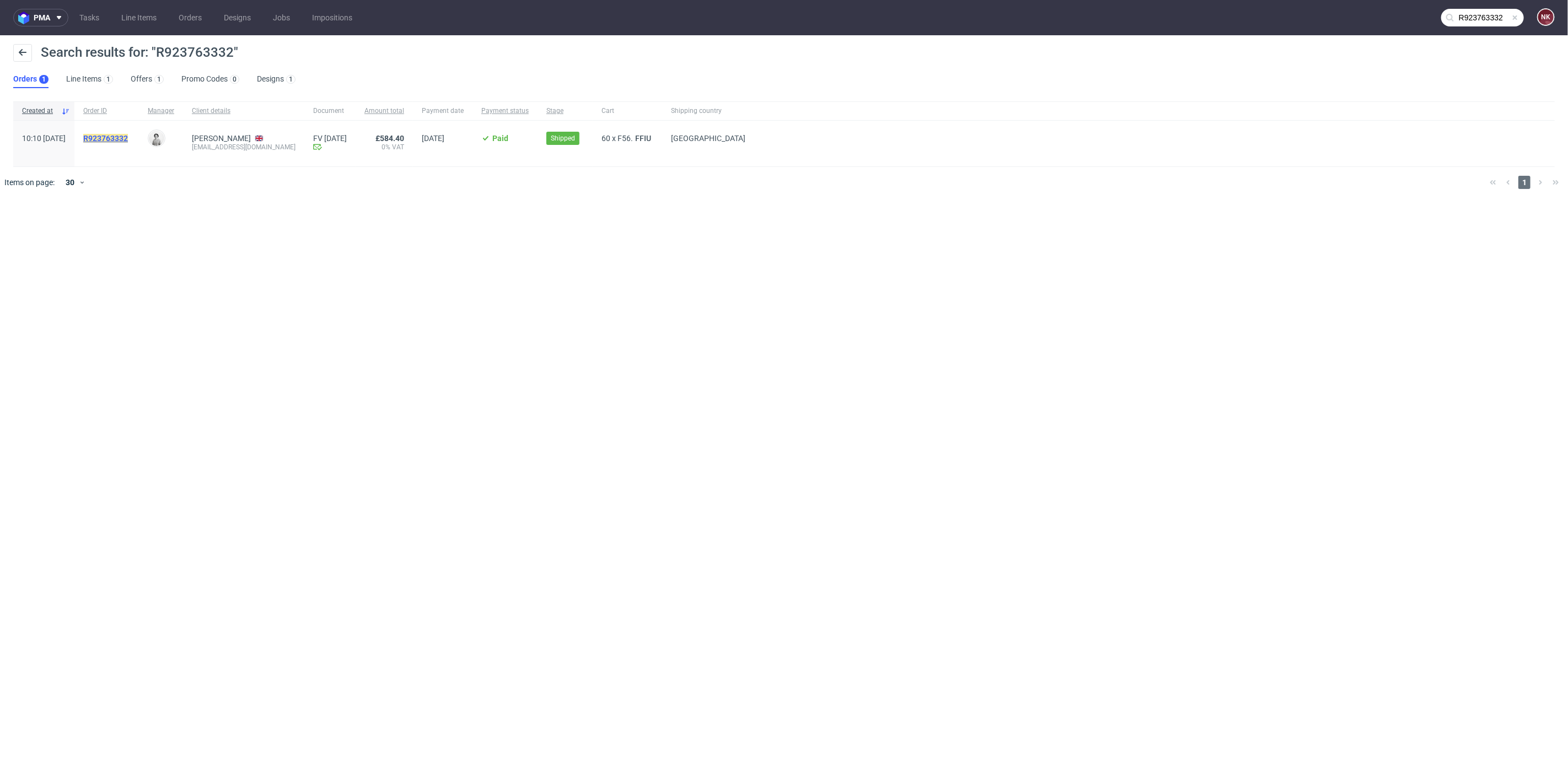
click at [128, 134] on mark "R923763332" at bounding box center [105, 138] width 44 height 9
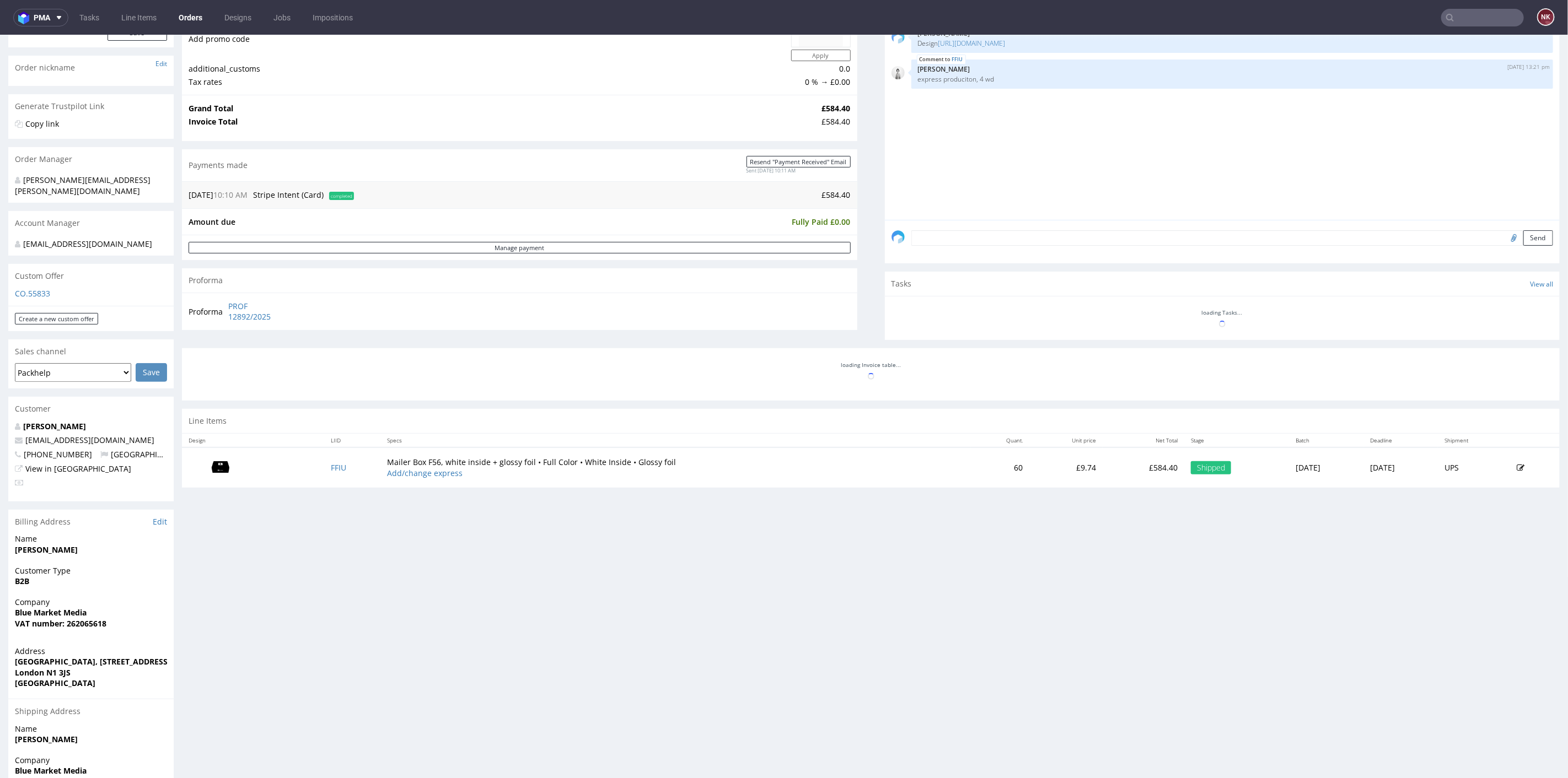
scroll to position [245, 0]
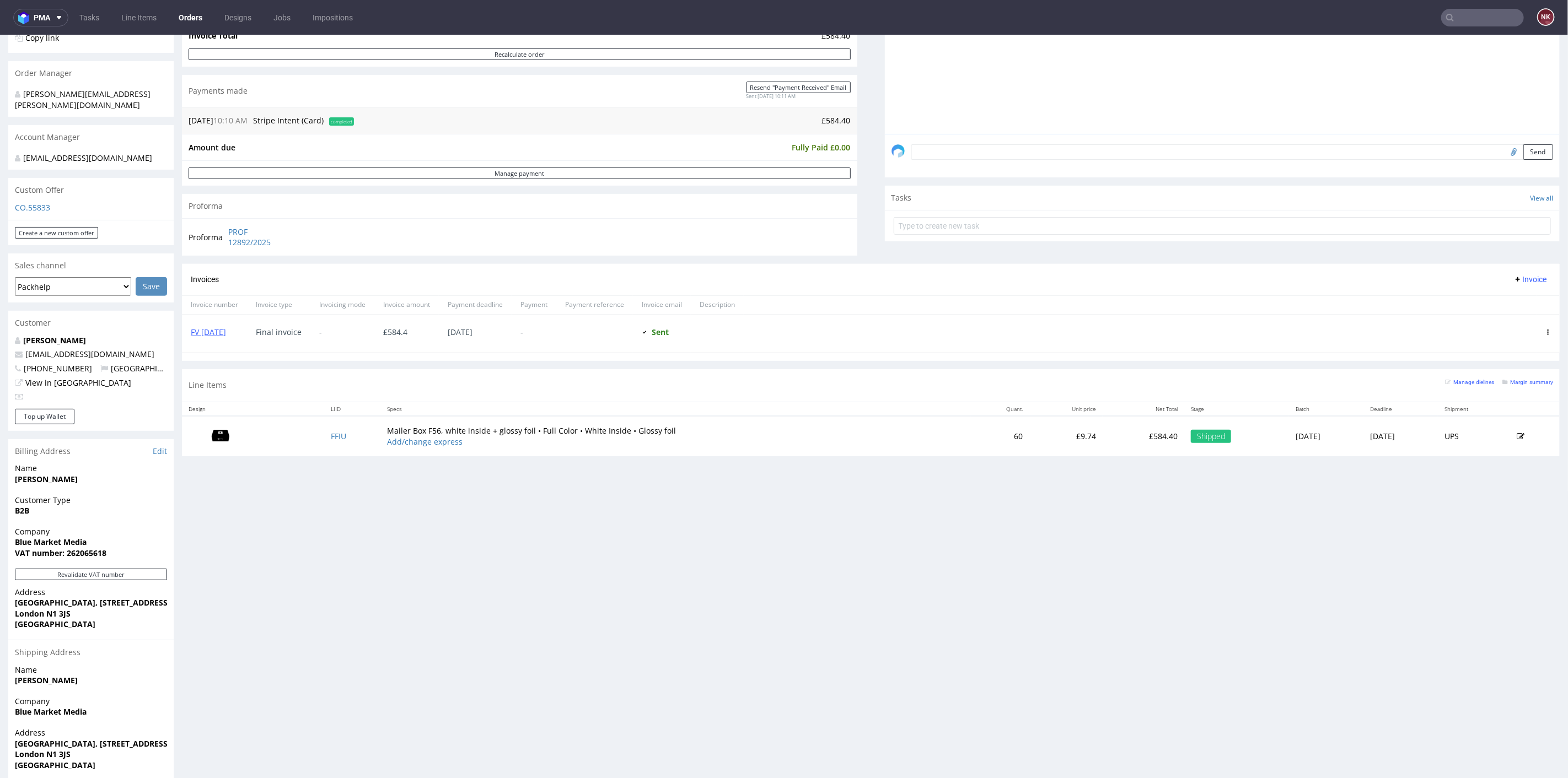
click at [90, 547] on strong "VAT number: 262065618" at bounding box center [60, 552] width 91 height 11
copy strong "262065618"
